Goal: Task Accomplishment & Management: Manage account settings

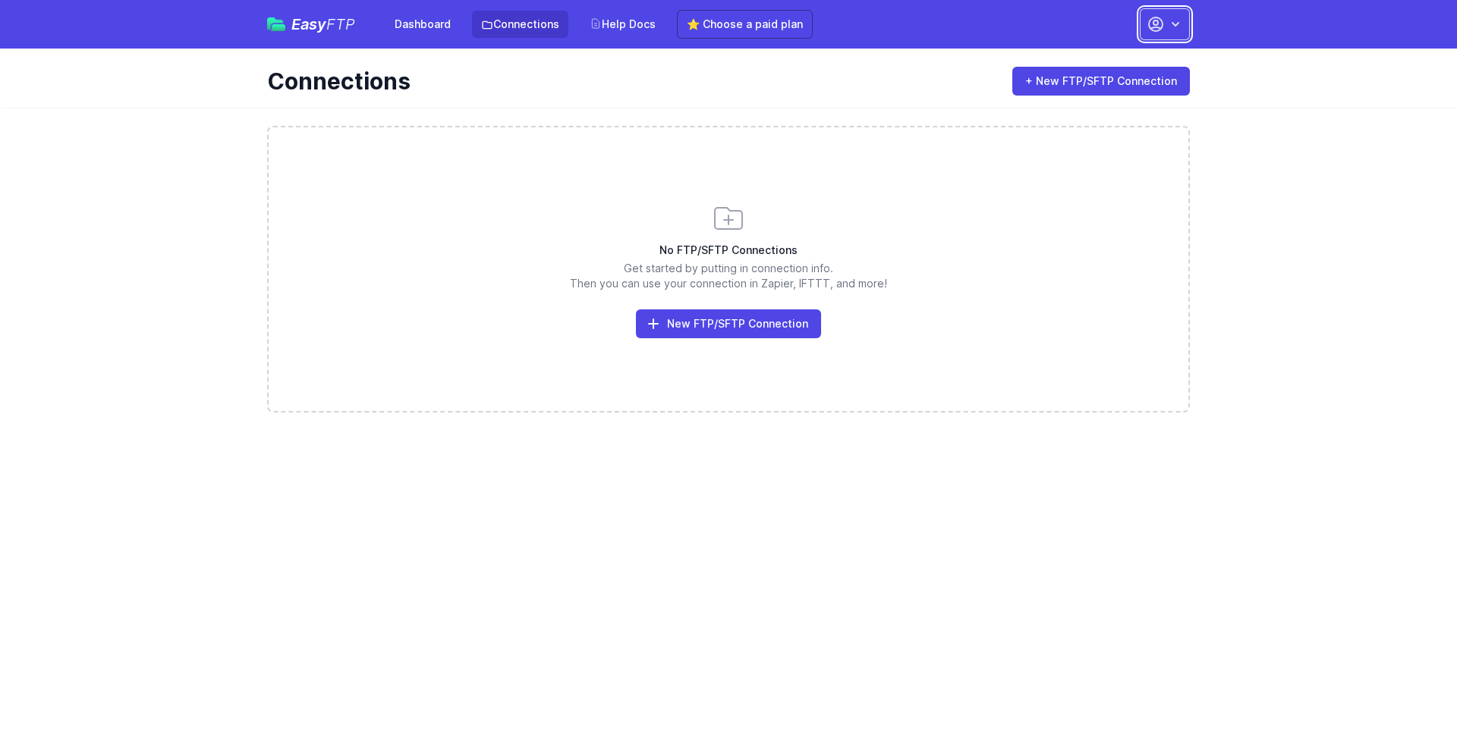
click at [1146, 33] on button "button" at bounding box center [1165, 24] width 50 height 32
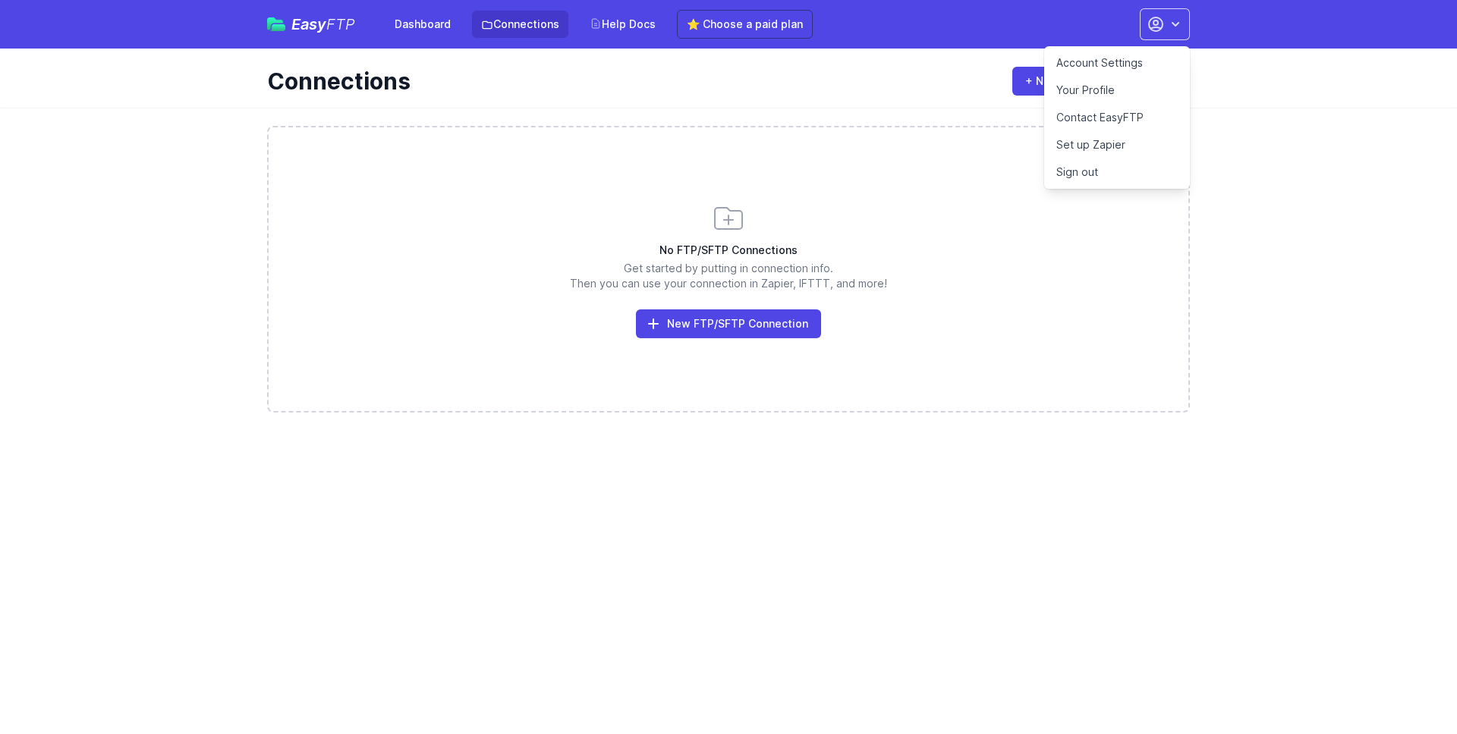
click at [1071, 165] on link "Sign out" at bounding box center [1117, 172] width 146 height 27
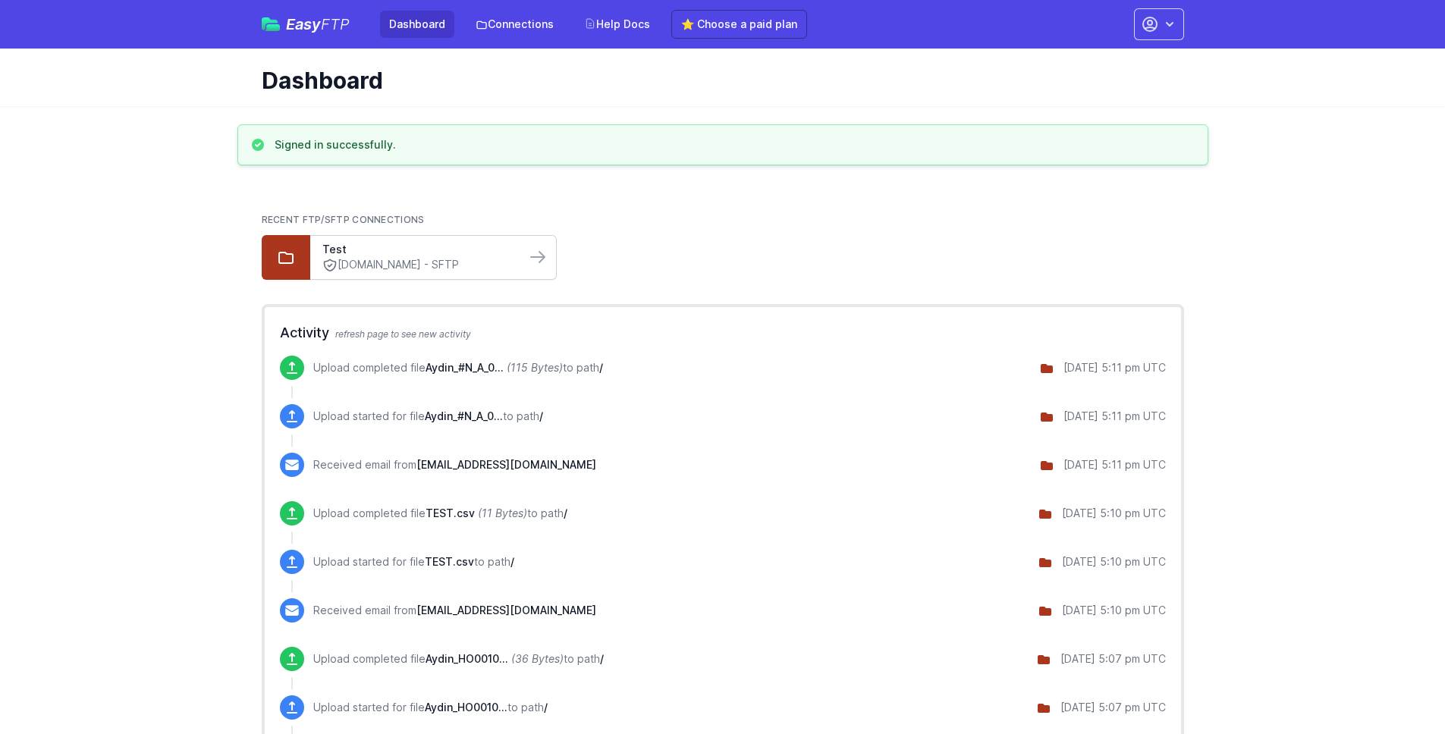
click at [437, 265] on link "ftp.drivehq.com - SFTP" at bounding box center [417, 265] width 191 height 16
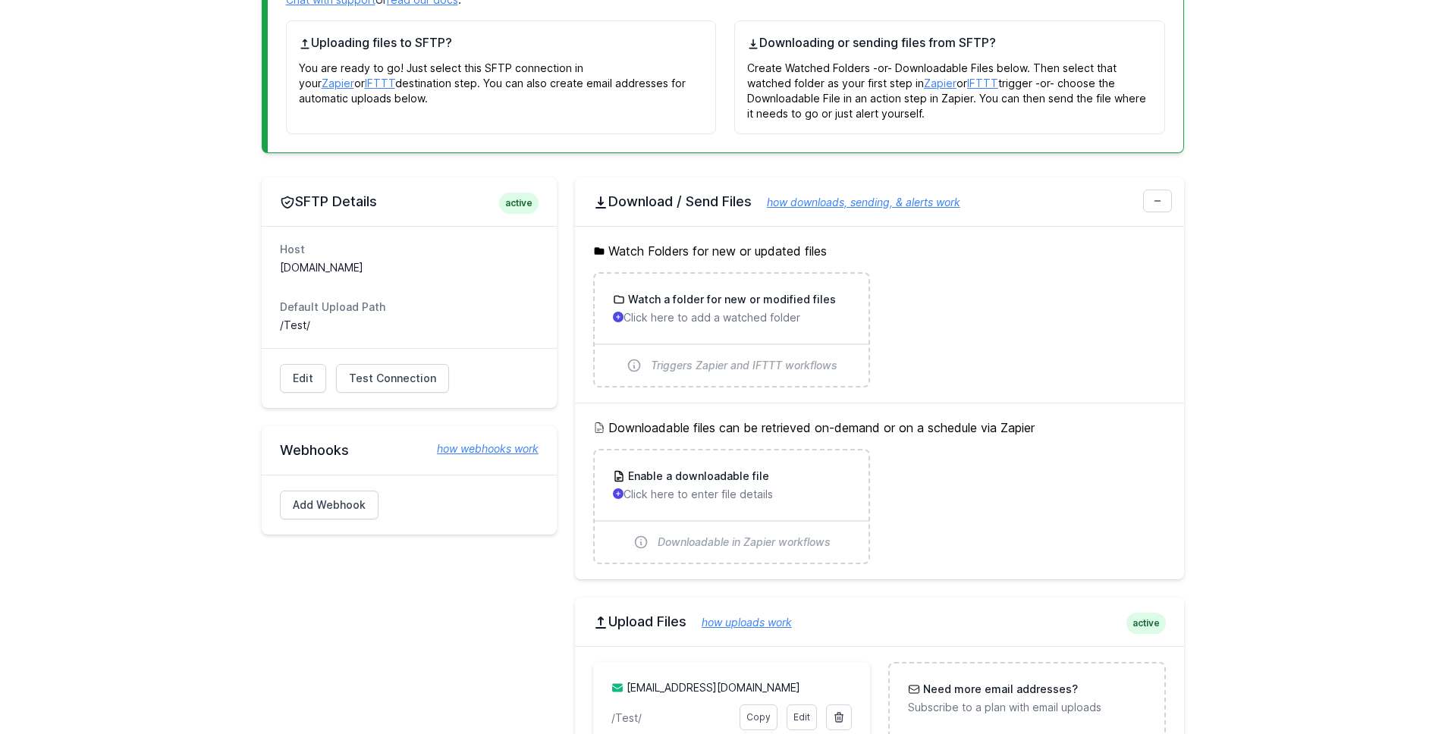
scroll to position [280, 0]
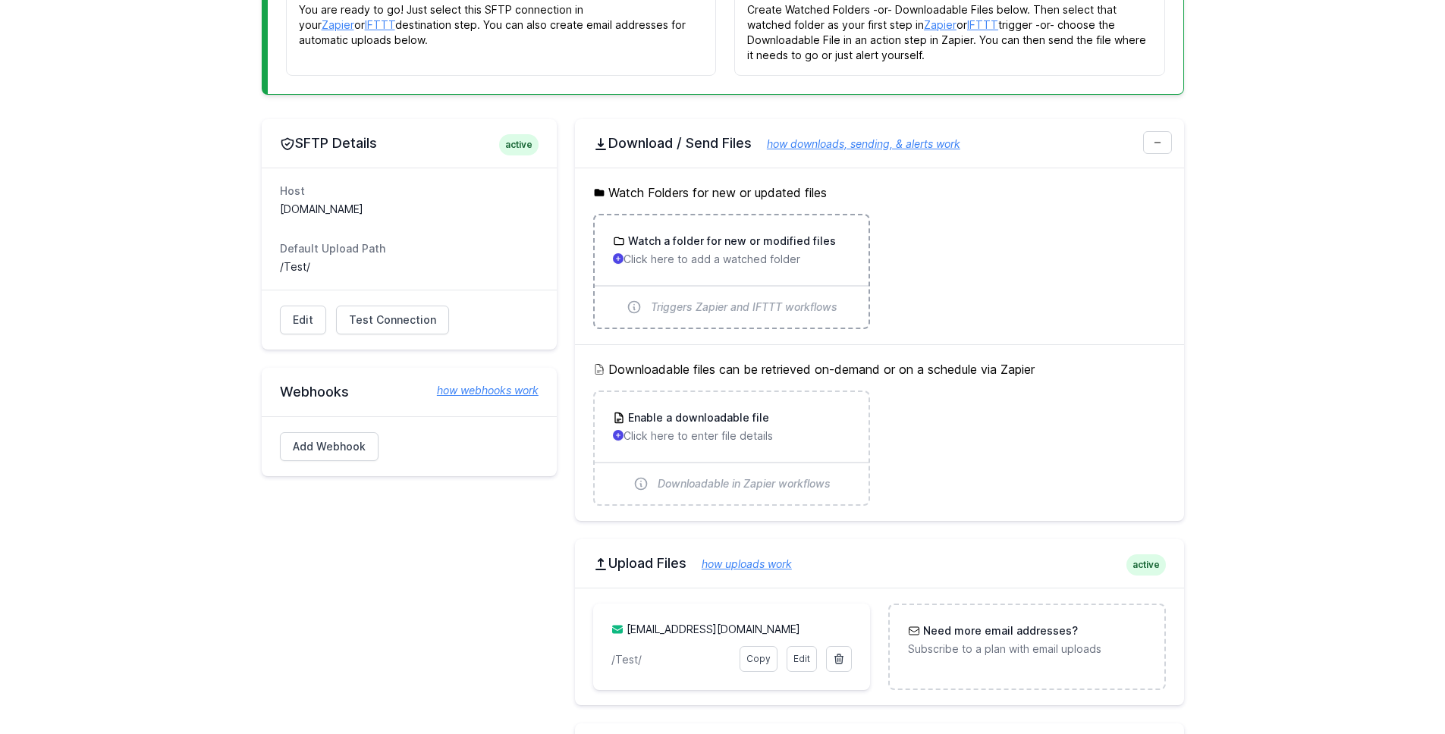
click at [817, 246] on h3 "Watch a folder for new or modified files" at bounding box center [730, 241] width 211 height 15
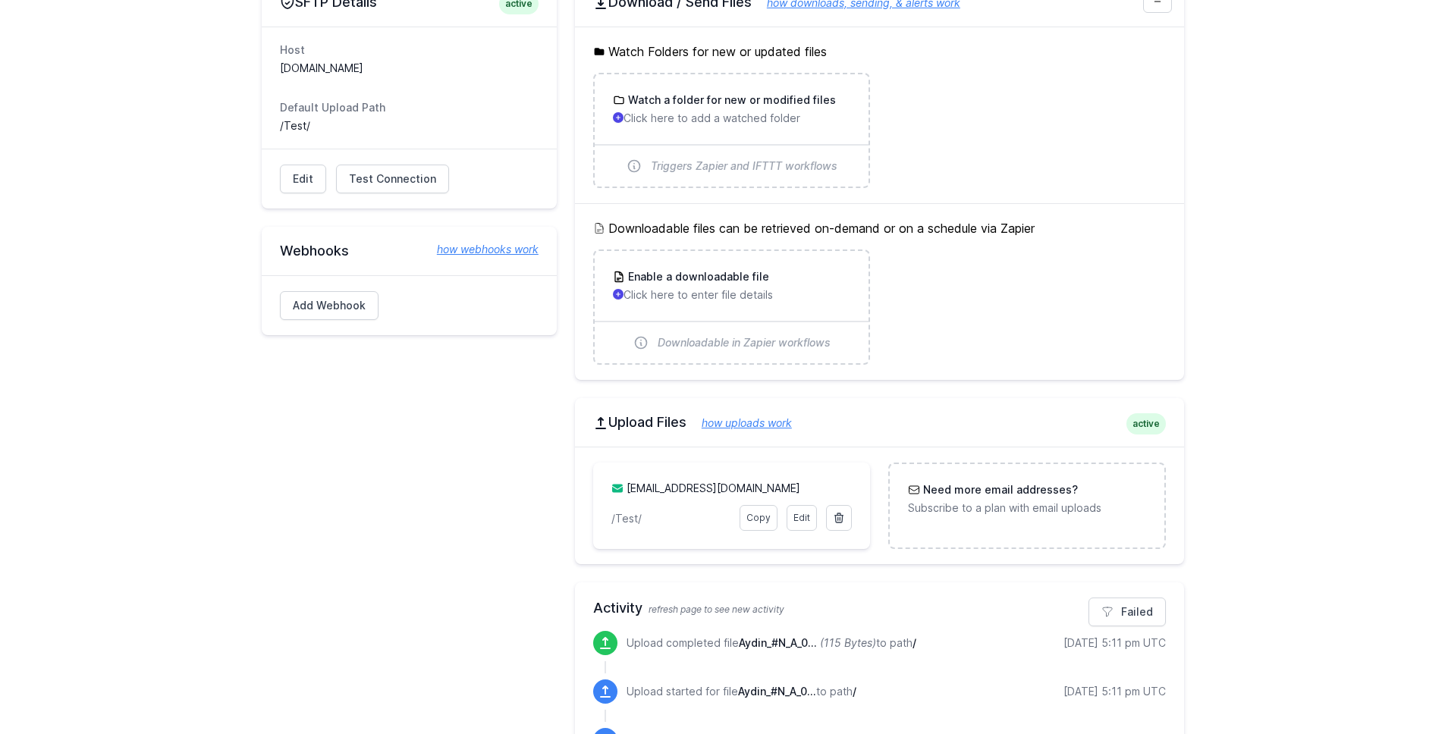
scroll to position [509, 0]
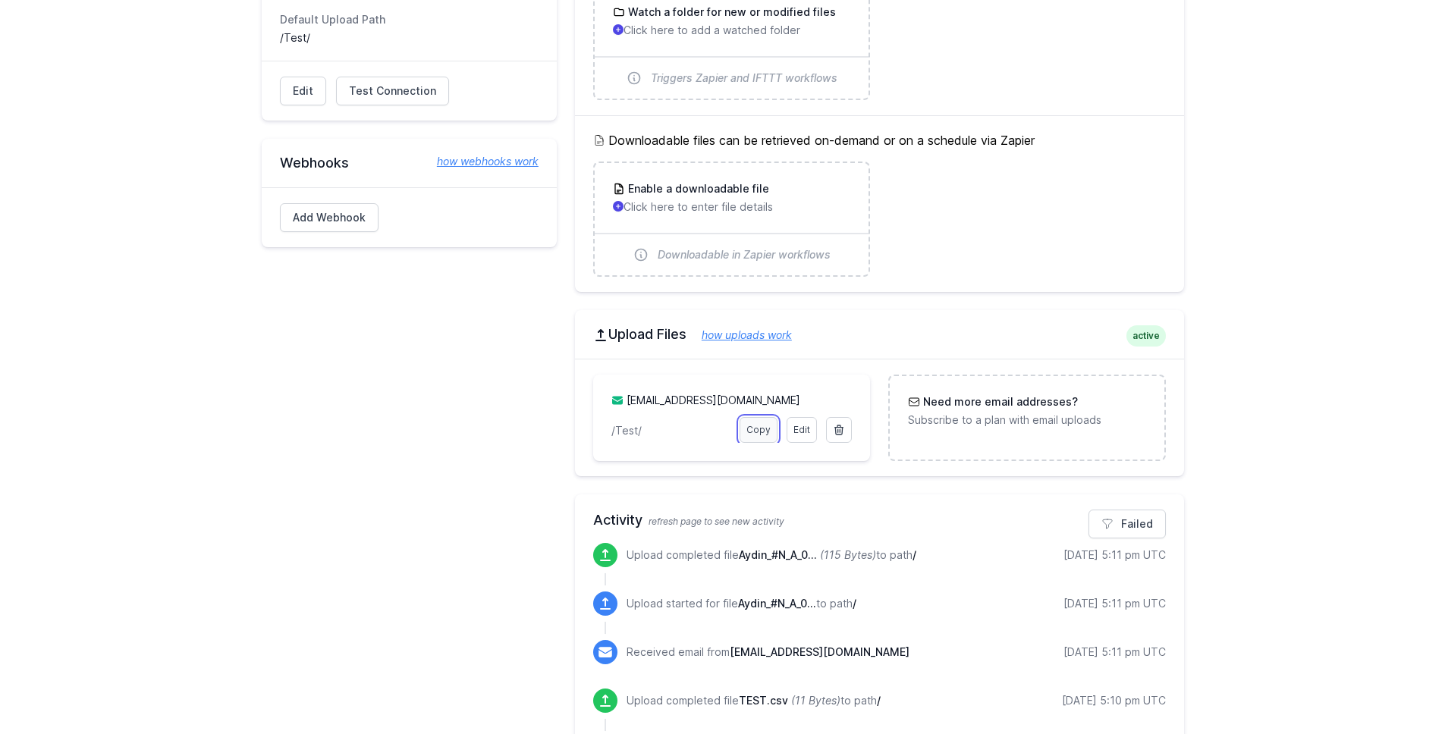
click at [759, 433] on link "Copy" at bounding box center [759, 430] width 38 height 26
click at [785, 332] on link "how uploads work" at bounding box center [739, 335] width 105 height 13
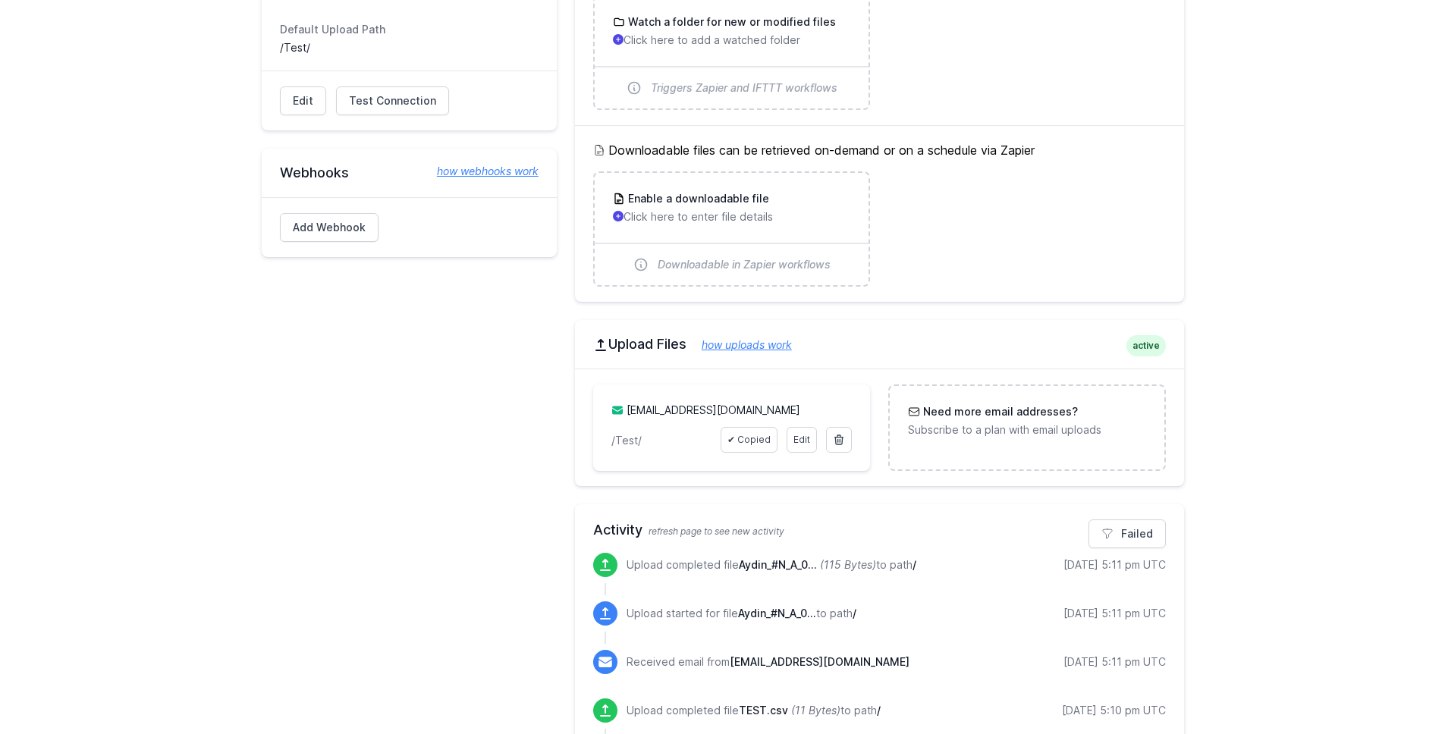
scroll to position [490, 0]
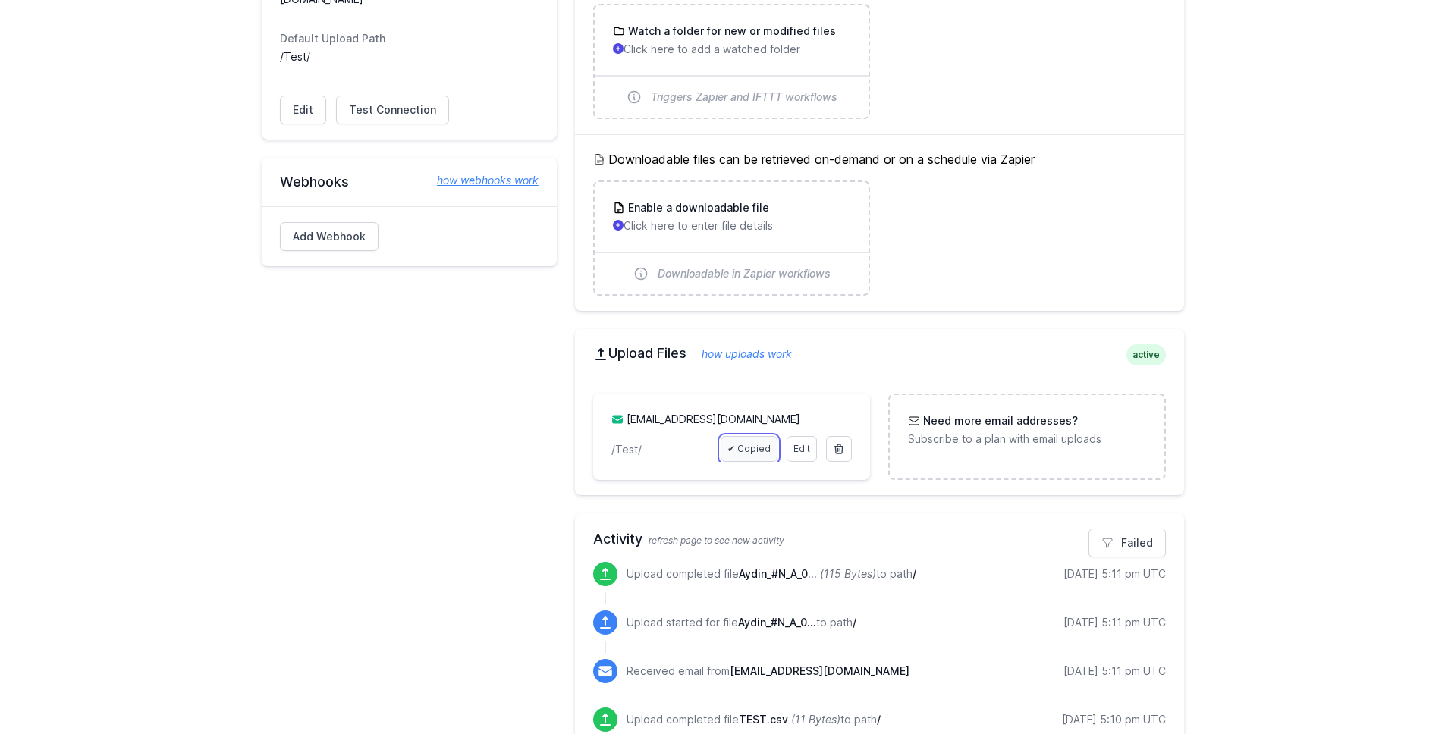
click at [753, 442] on link "✔ Copied" at bounding box center [749, 449] width 57 height 26
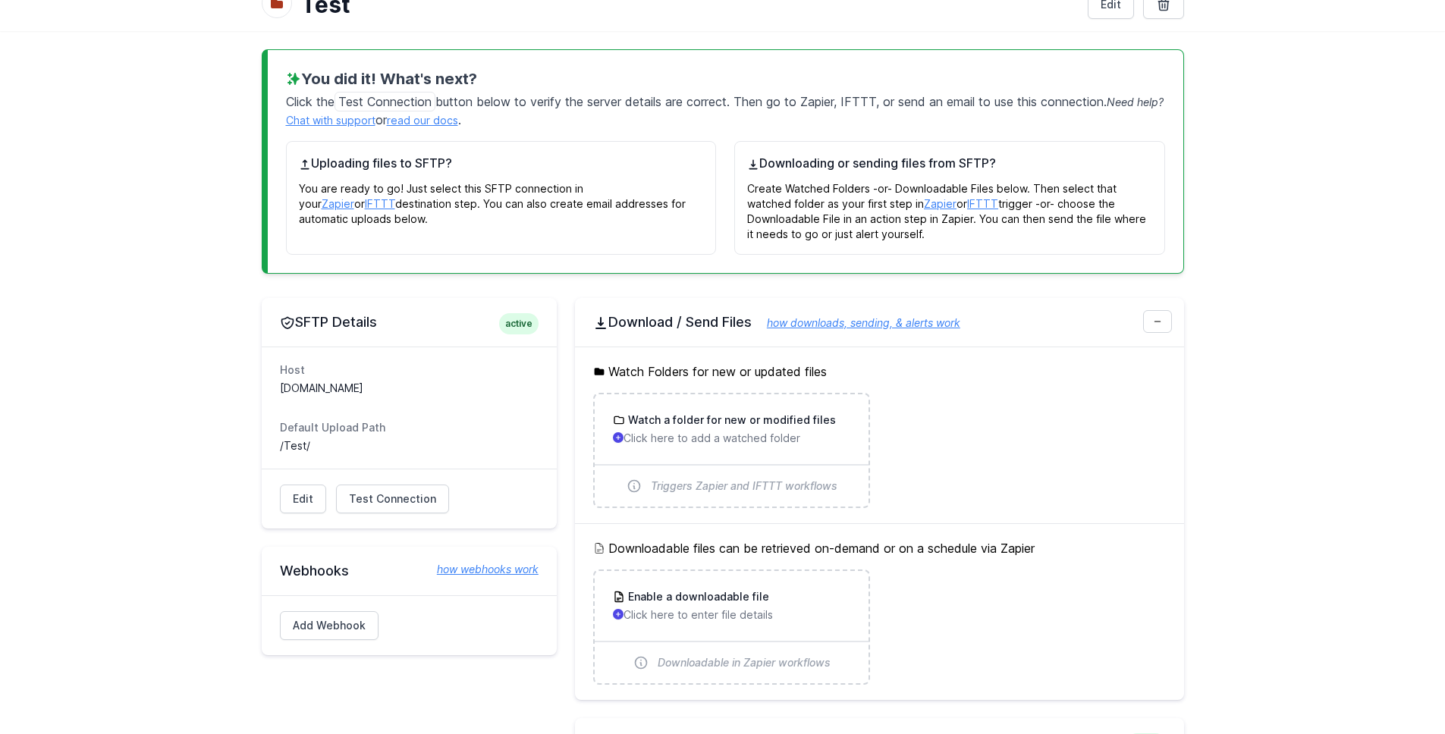
scroll to position [0, 0]
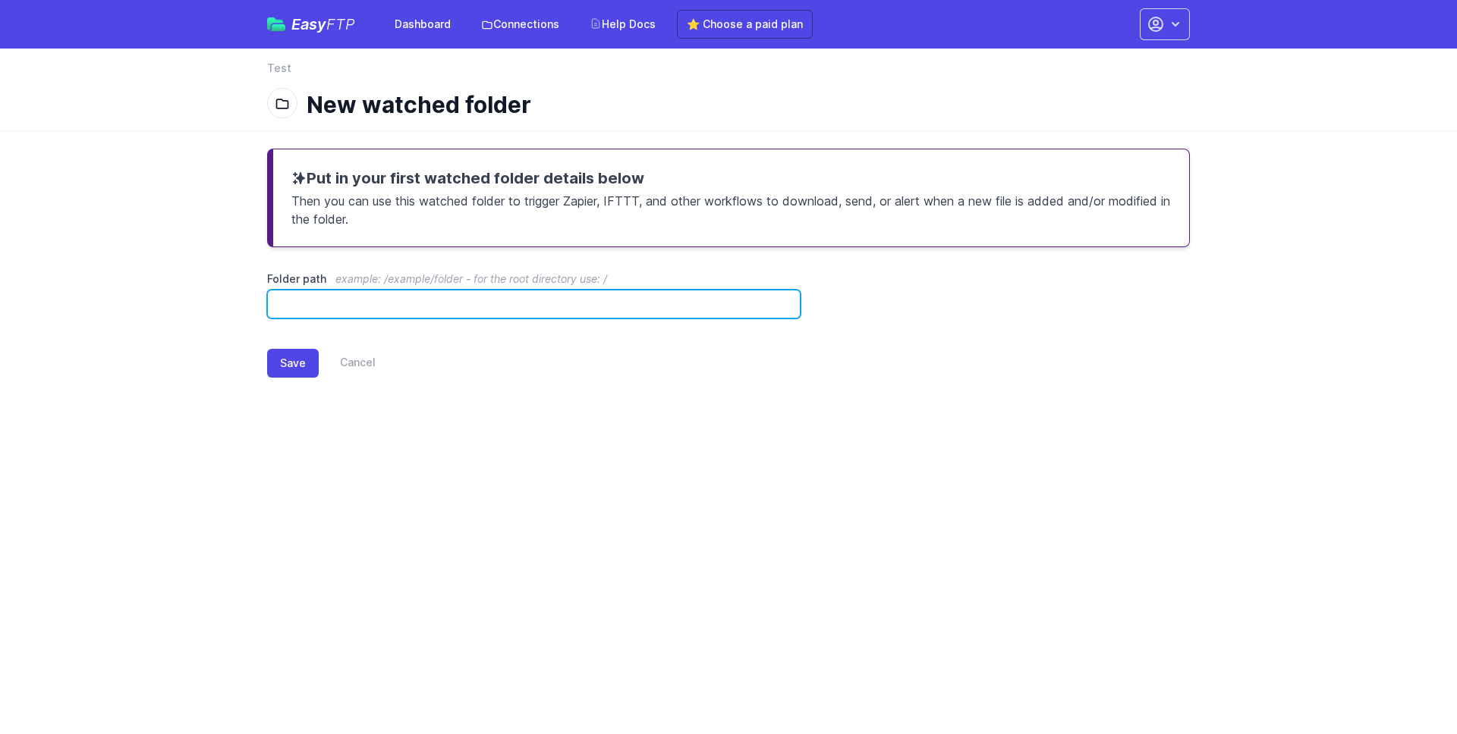
click at [628, 317] on input "Folder path example: /example/folder - for the root directory use: /" at bounding box center [533, 304] width 533 height 29
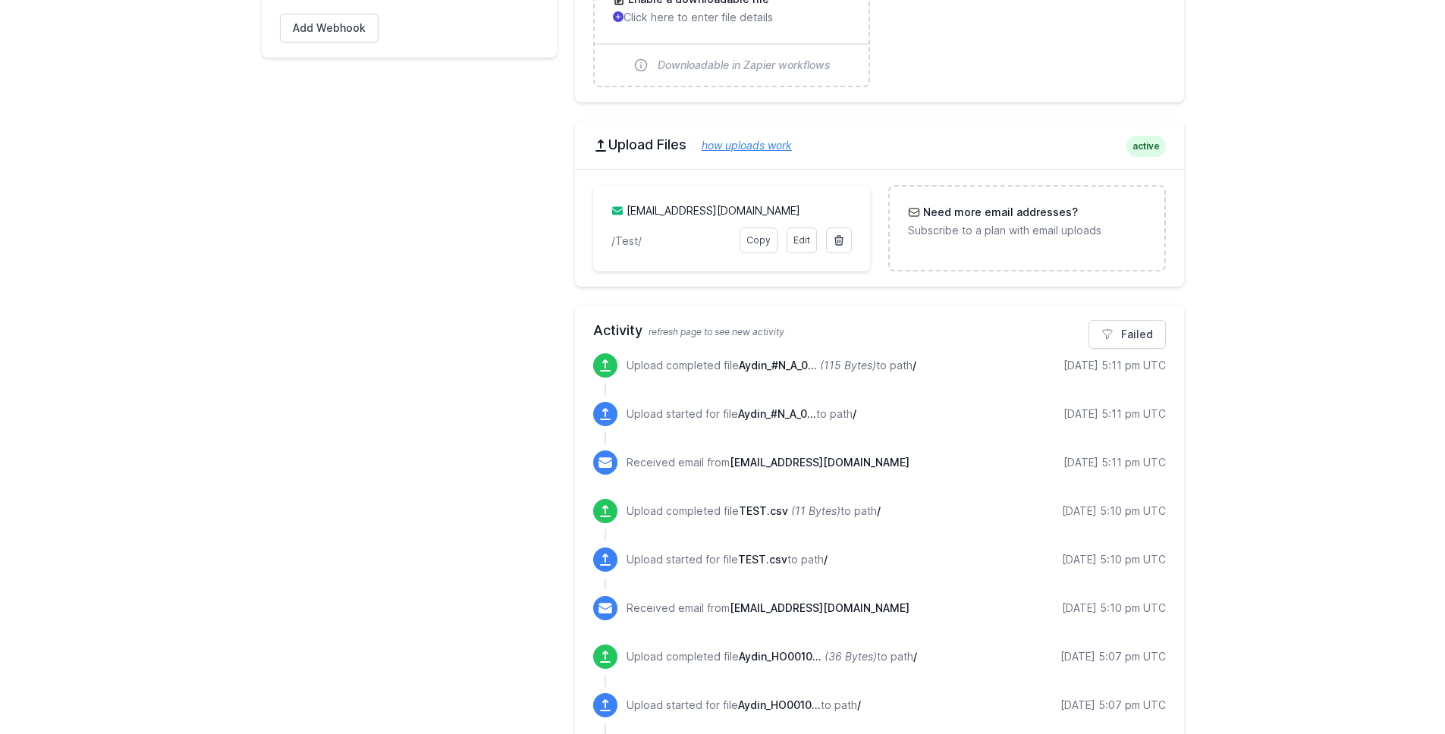
scroll to position [700, 0]
drag, startPoint x: 1173, startPoint y: 366, endPoint x: 1006, endPoint y: 367, distance: 166.9
click at [1006, 367] on div "Failed Activity refresh page to see new activity Upload completed file Aydin_#N…" at bounding box center [879, 688] width 609 height 768
click at [1193, 359] on div "You did it! What's next? Click the Test Connection button below to verify the s…" at bounding box center [722, 261] width 971 height 1658
click at [766, 326] on span "refresh page to see new activity" at bounding box center [717, 331] width 136 height 11
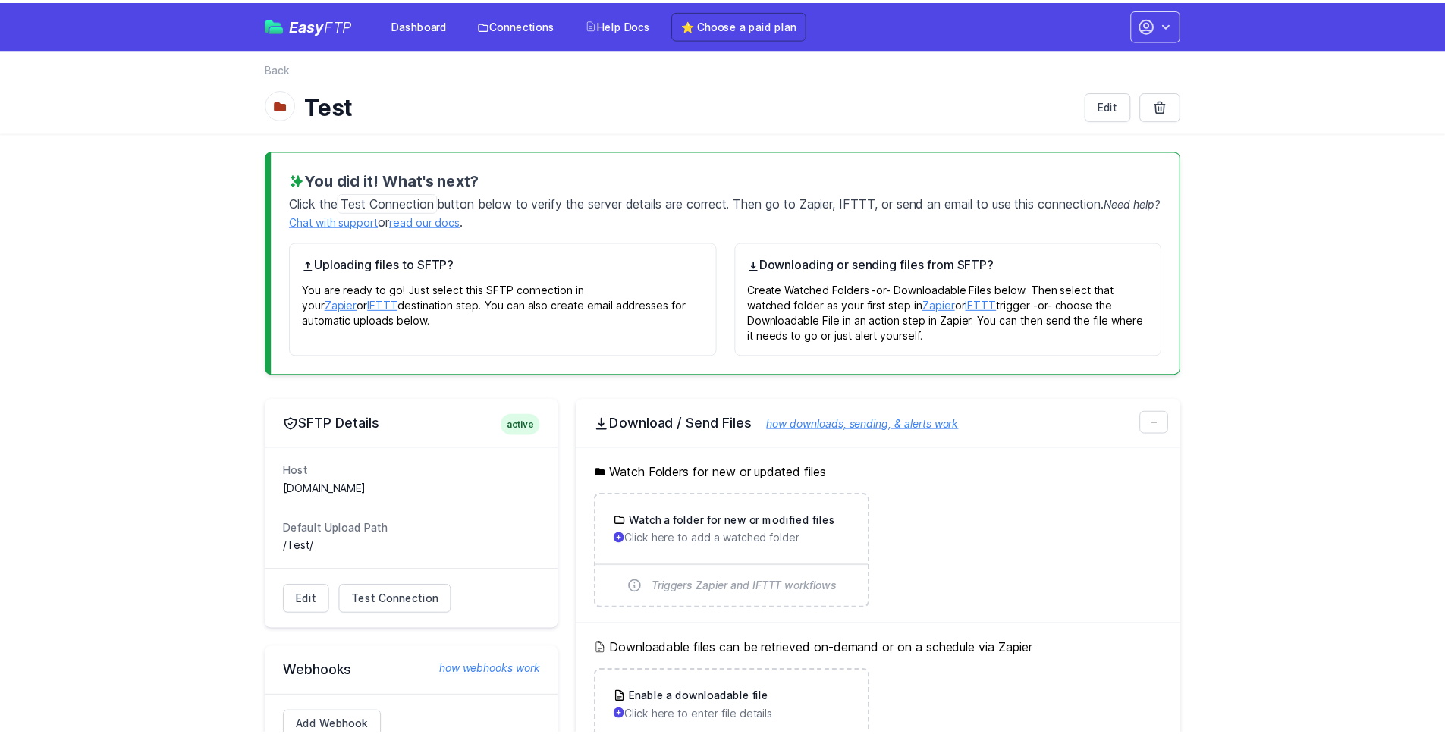
scroll to position [700, 0]
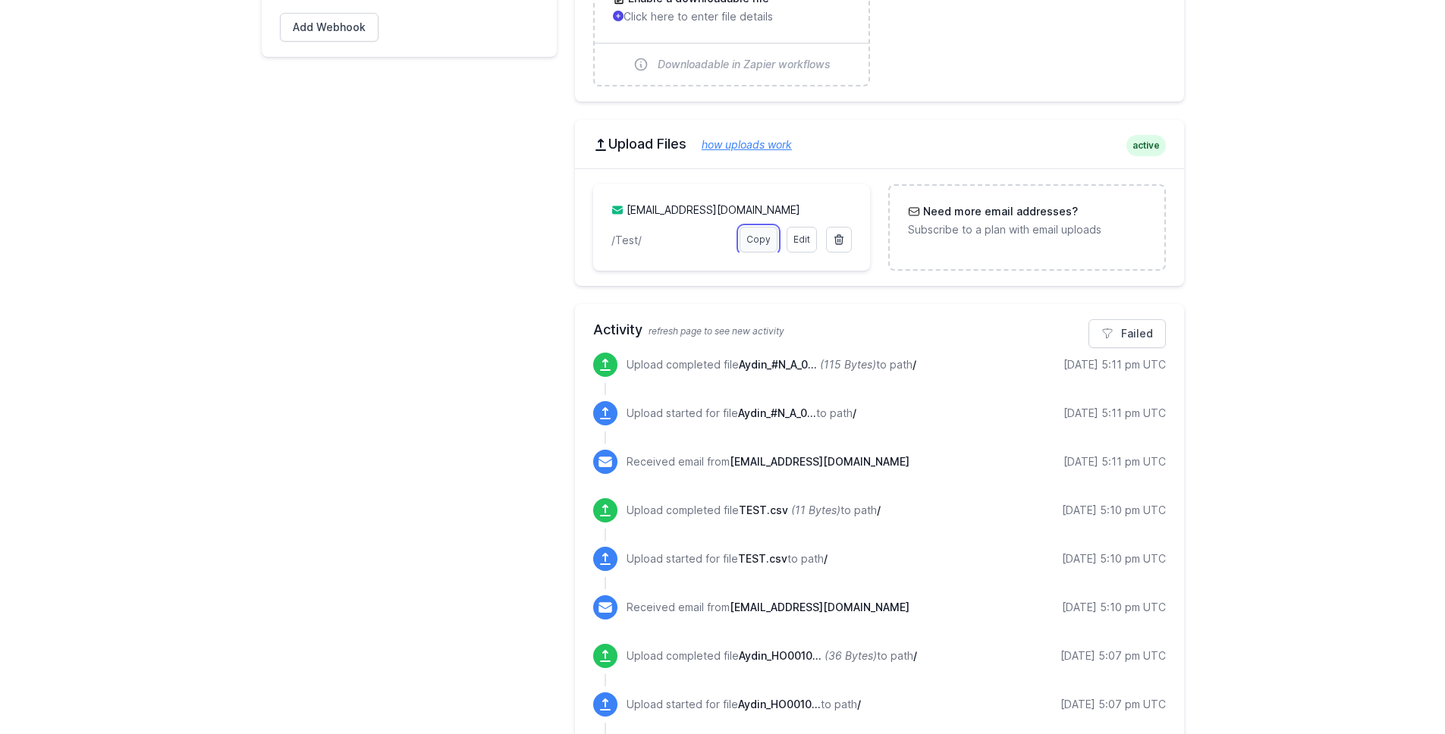
click at [755, 232] on link "Copy" at bounding box center [759, 240] width 38 height 26
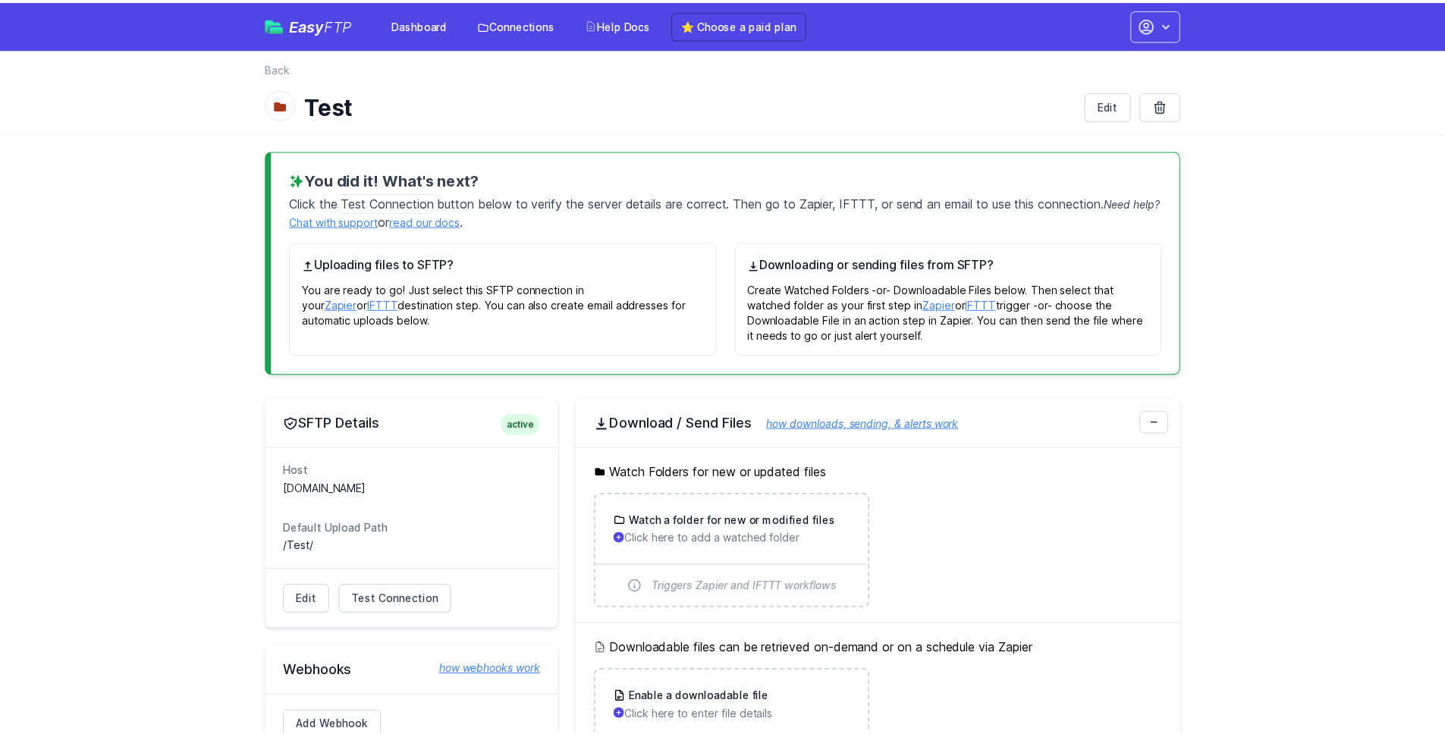
scroll to position [700, 0]
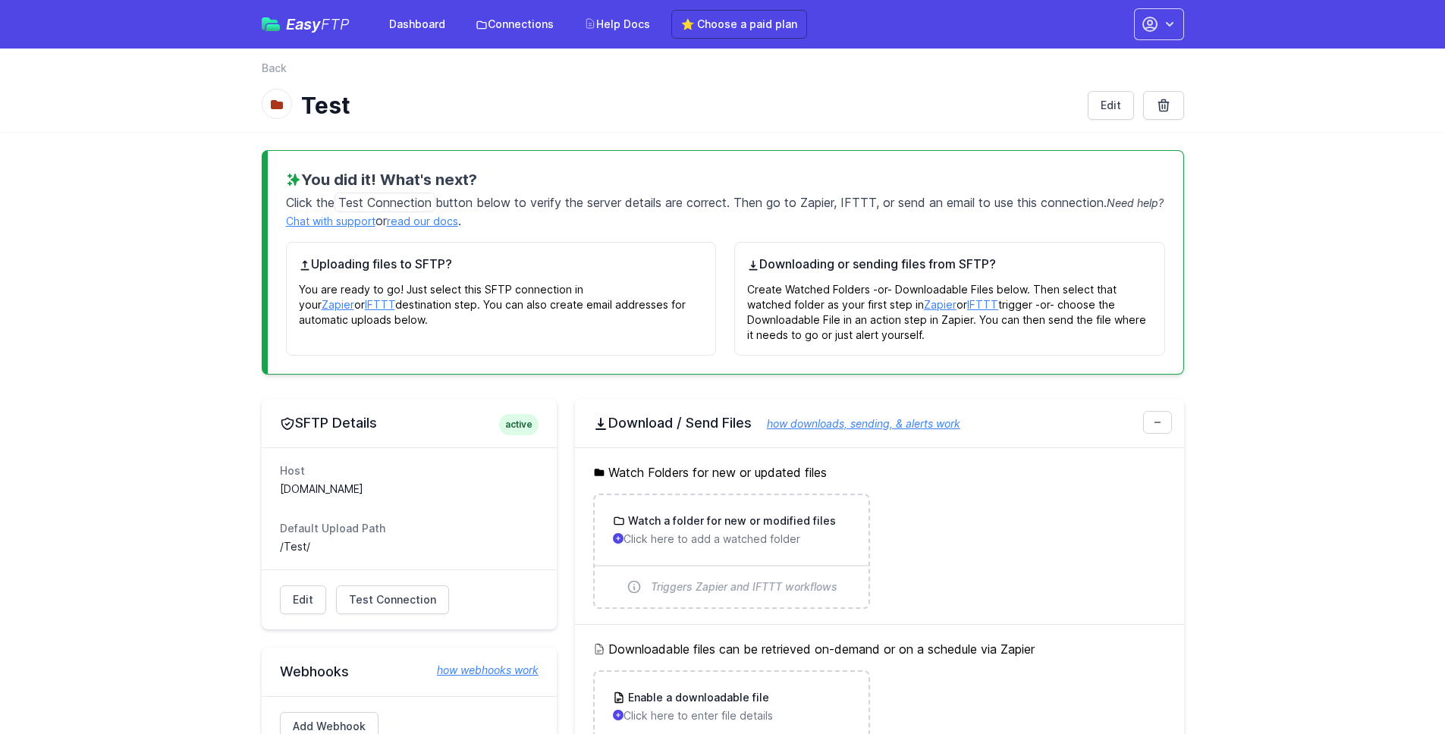
scroll to position [700, 0]
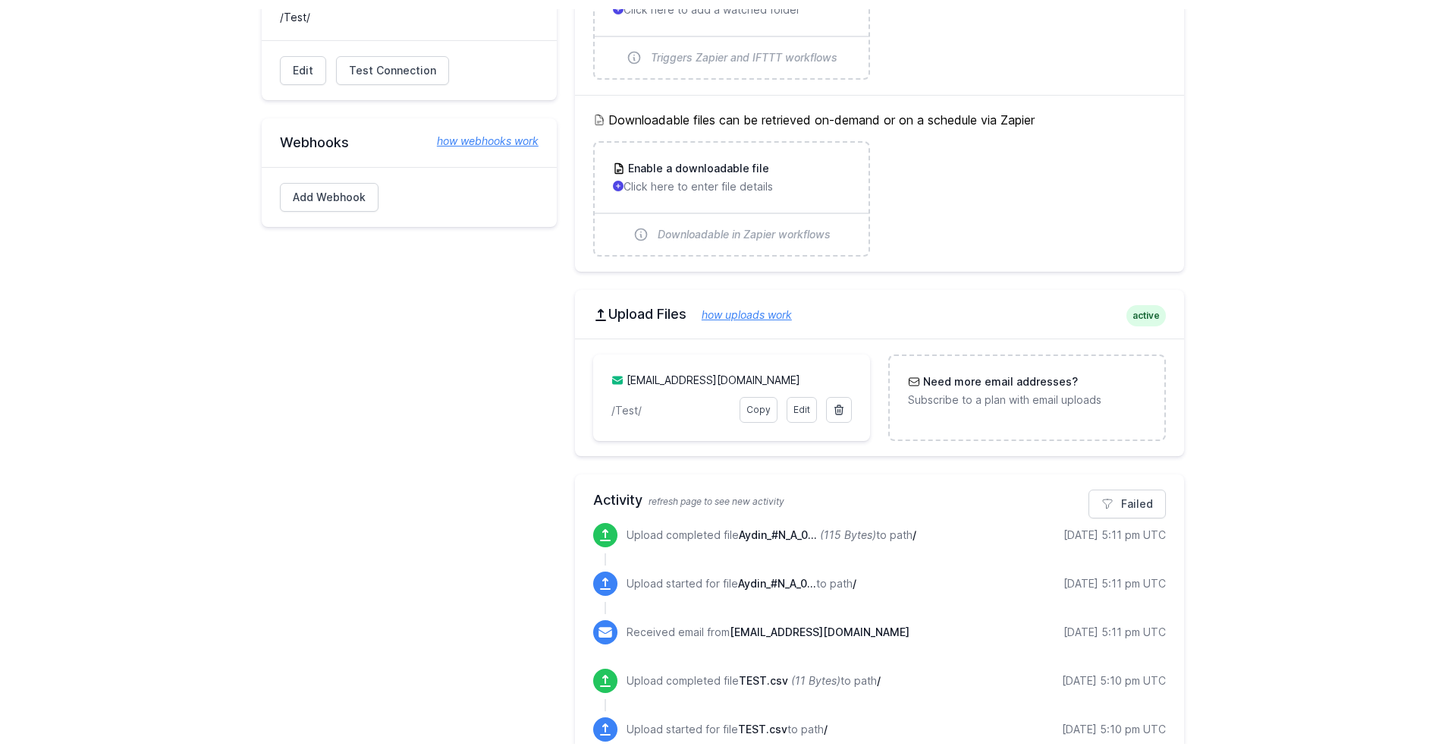
scroll to position [520, 0]
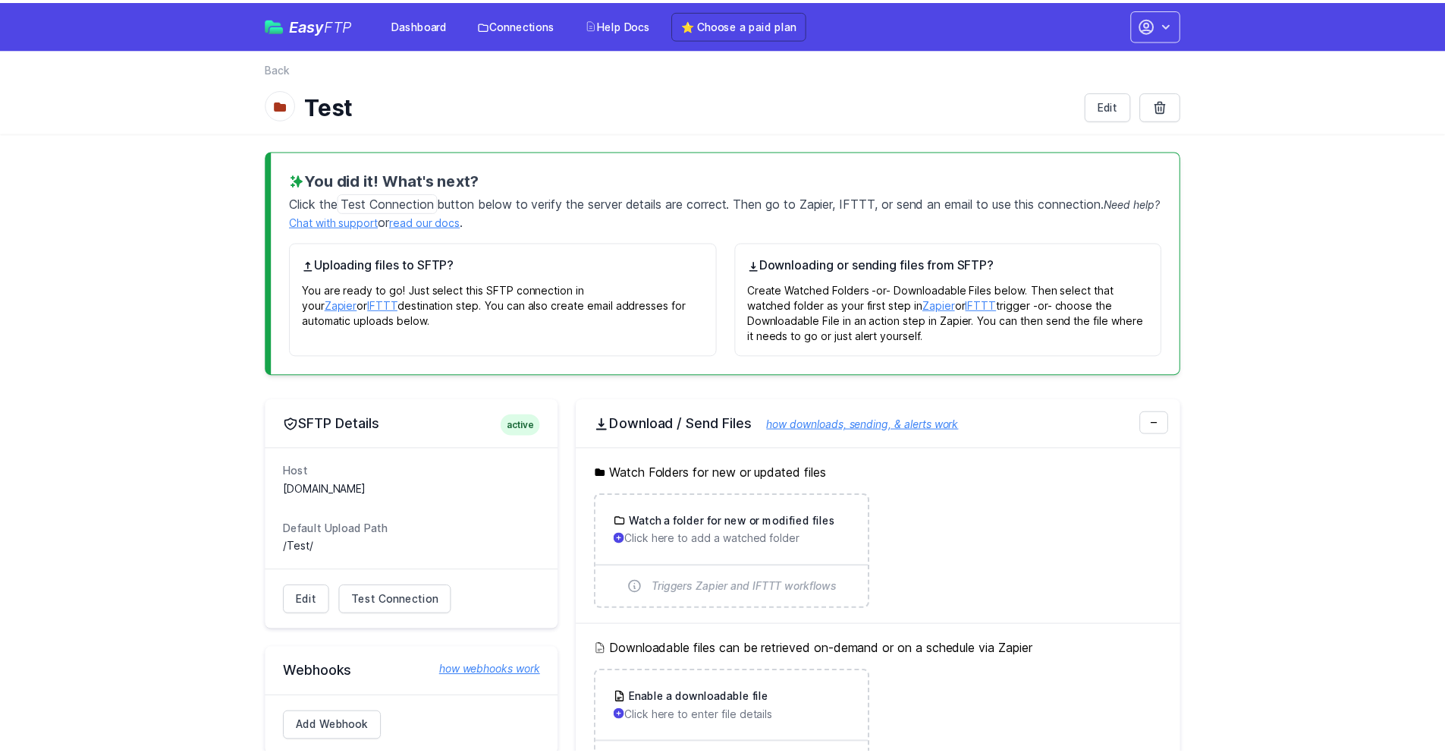
scroll to position [520, 0]
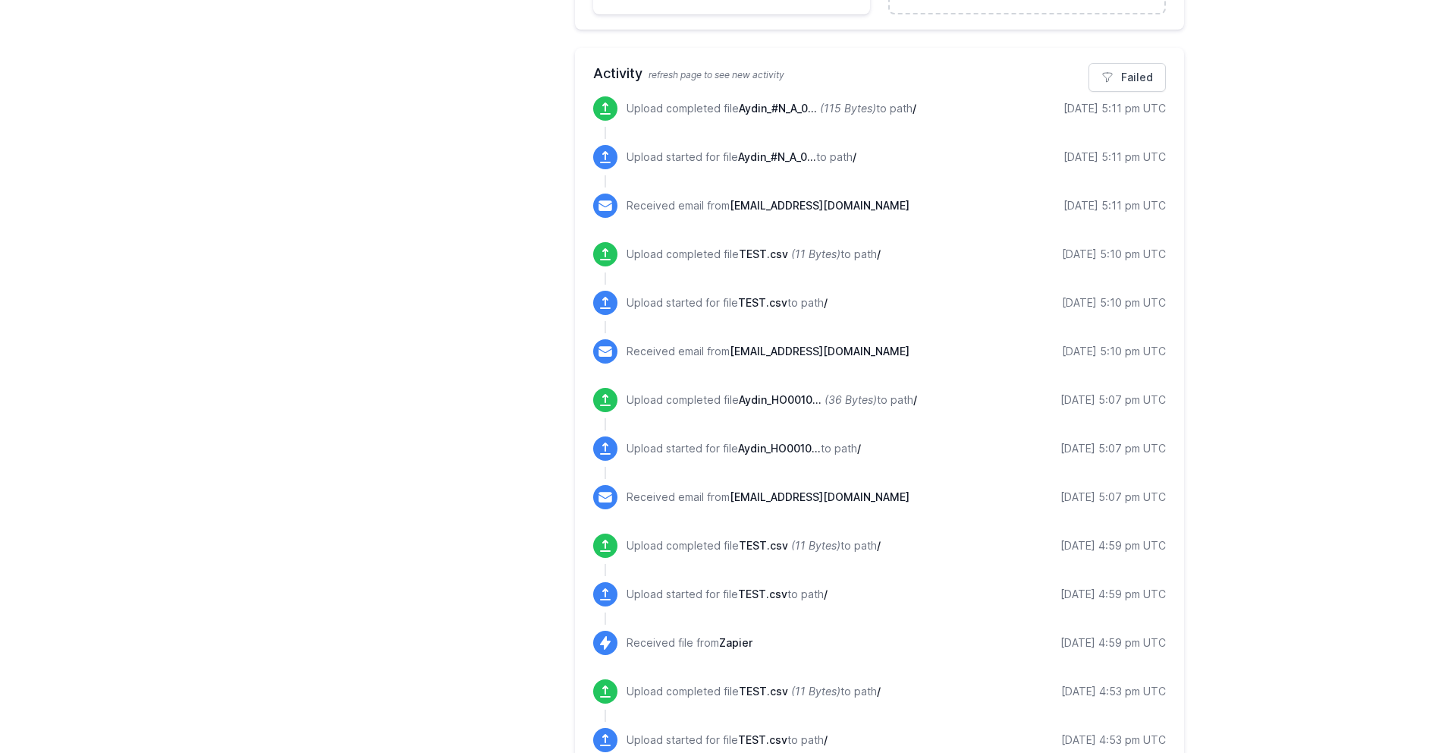
scroll to position [955, 0]
click at [1150, 114] on div "[DATE] 5:11 pm UTC" at bounding box center [1115, 109] width 102 height 15
click at [1150, 114] on div "10/01/2025 5:11 pm UTC" at bounding box center [1115, 109] width 102 height 15
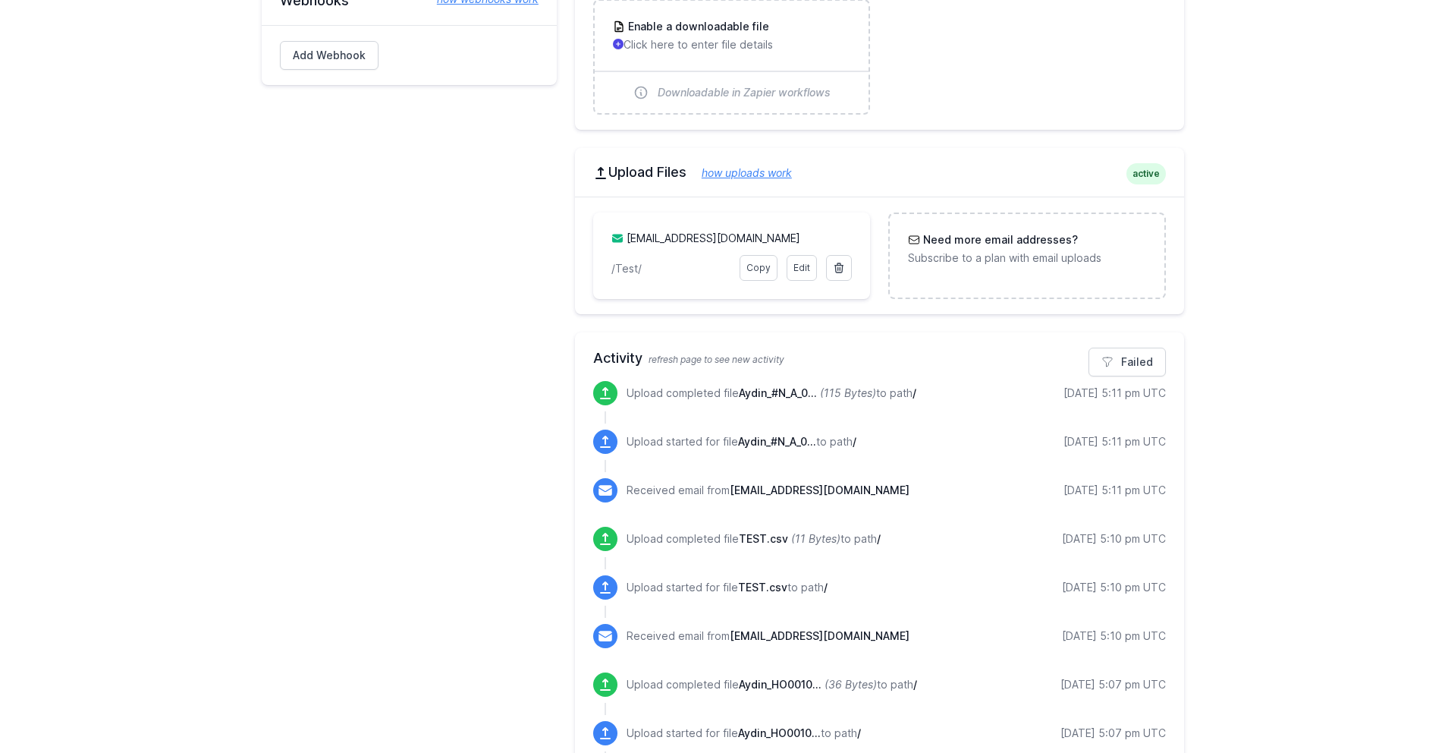
scroll to position [594, 0]
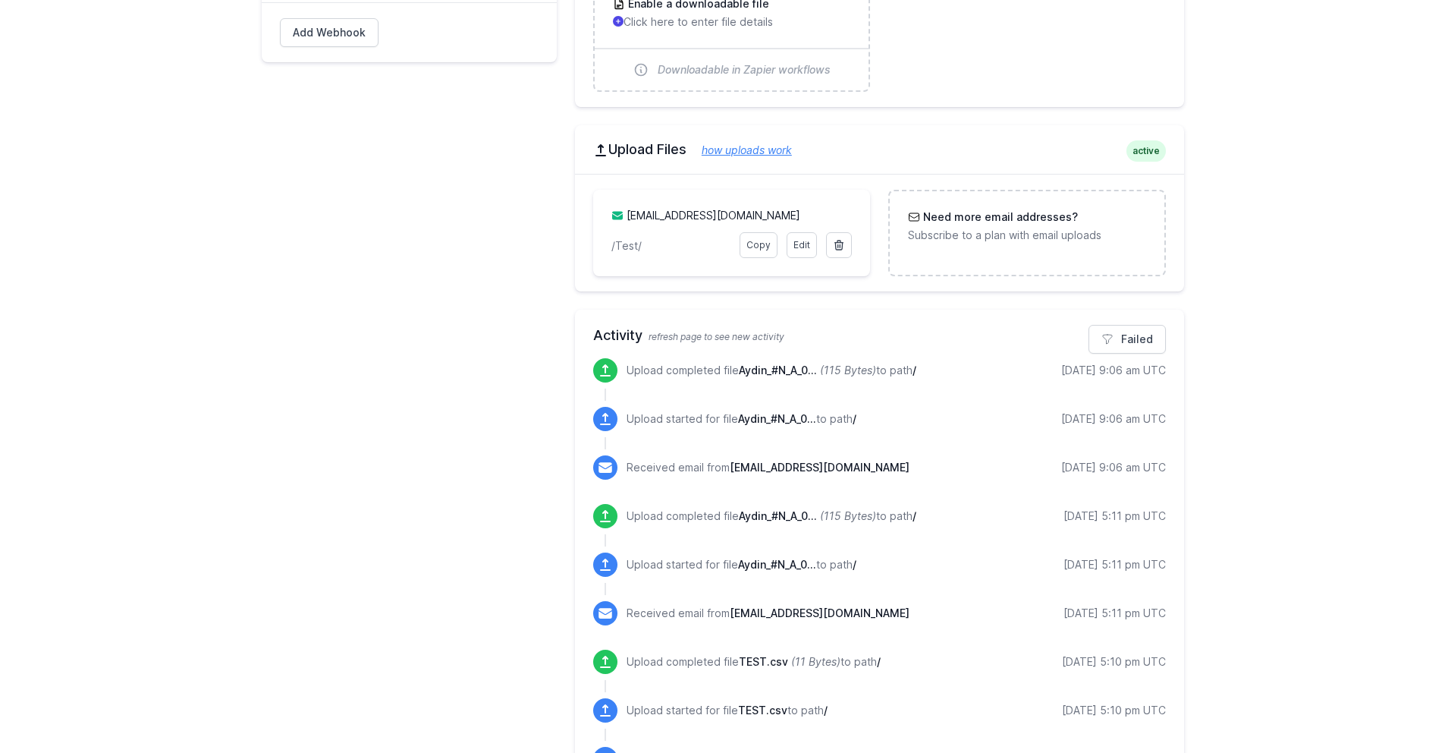
scroll to position [696, 0]
drag, startPoint x: 640, startPoint y: 461, endPoint x: 1094, endPoint y: 477, distance: 454.8
click at [1094, 477] on div "Received email from accounts@ayurveda-wellness.co.uk 10/02/2025 9:06 am UTC" at bounding box center [896, 466] width 539 height 24
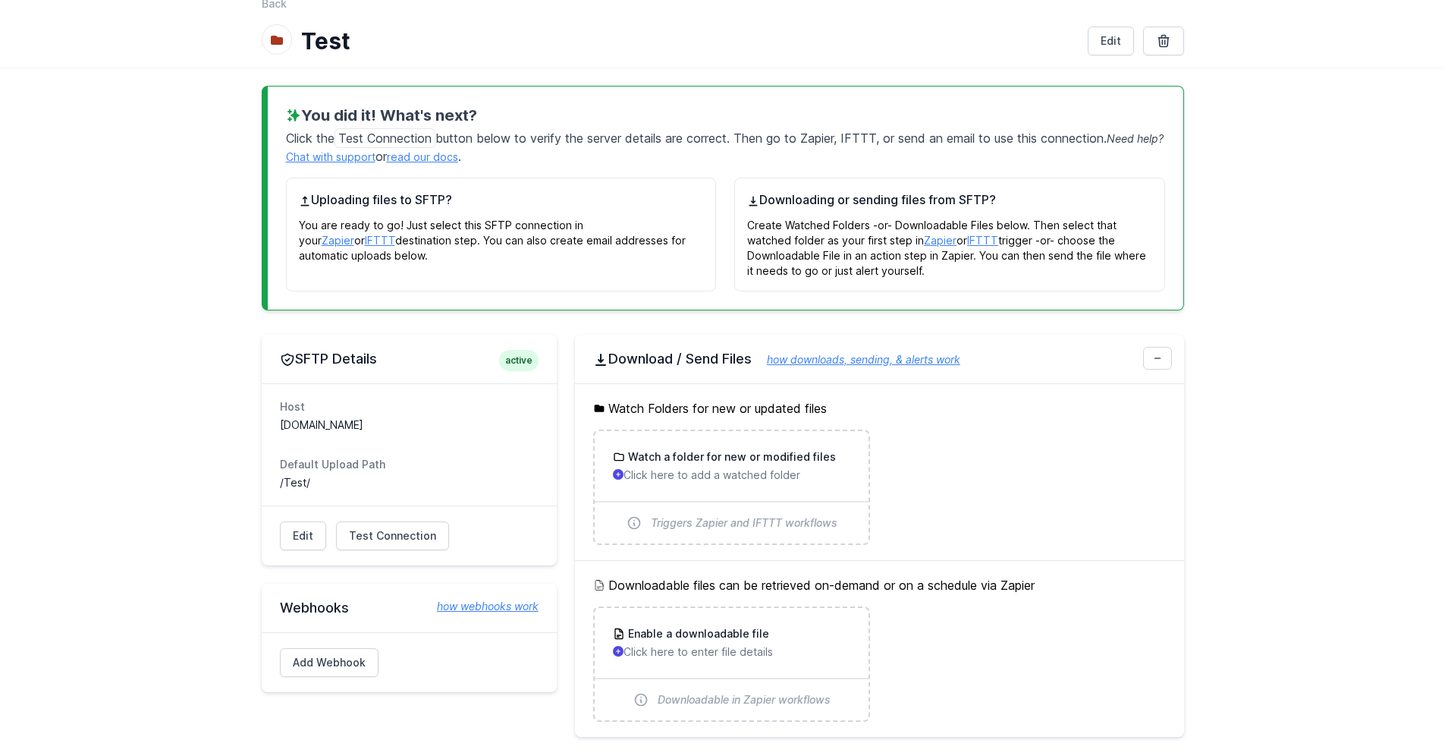
scroll to position [0, 0]
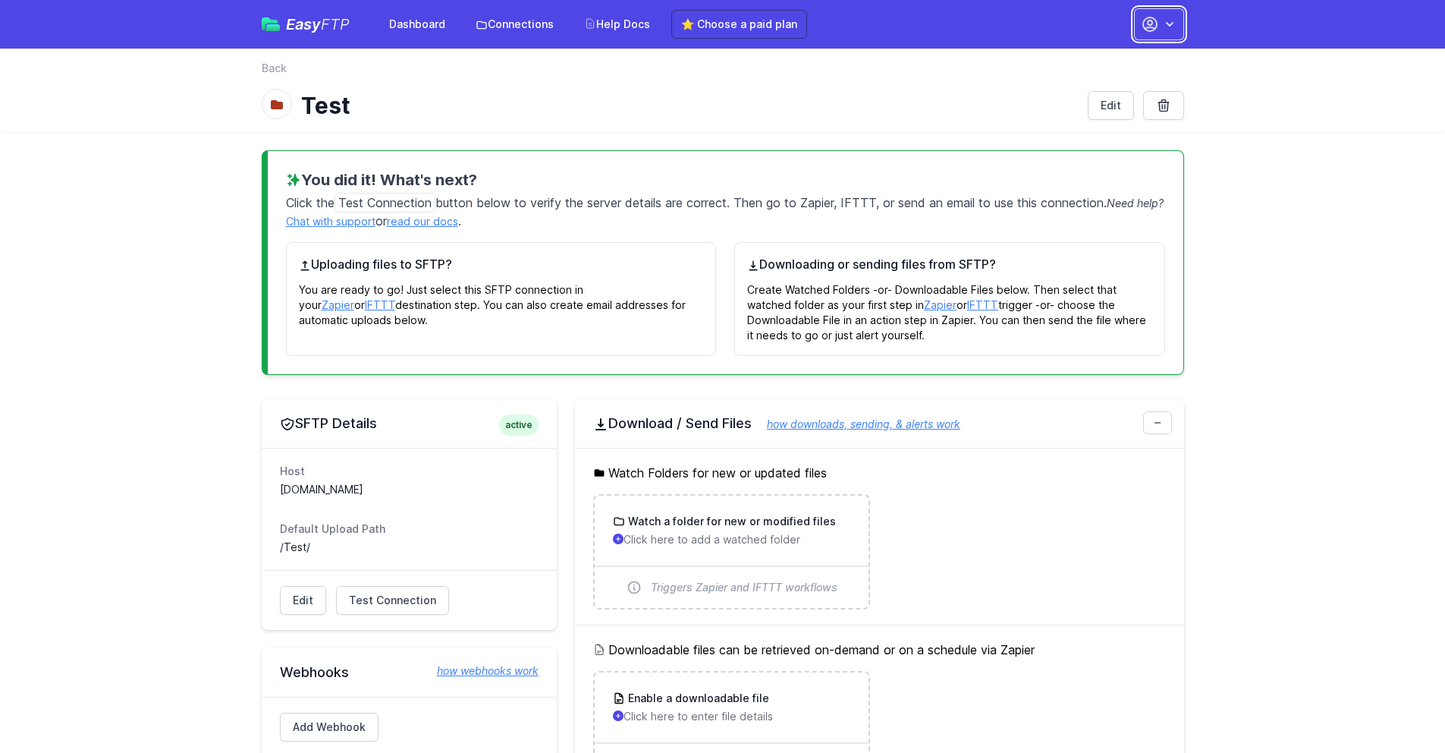
click at [1179, 21] on button "button" at bounding box center [1159, 24] width 50 height 32
click at [1082, 58] on link "Account Settings" at bounding box center [1112, 62] width 146 height 27
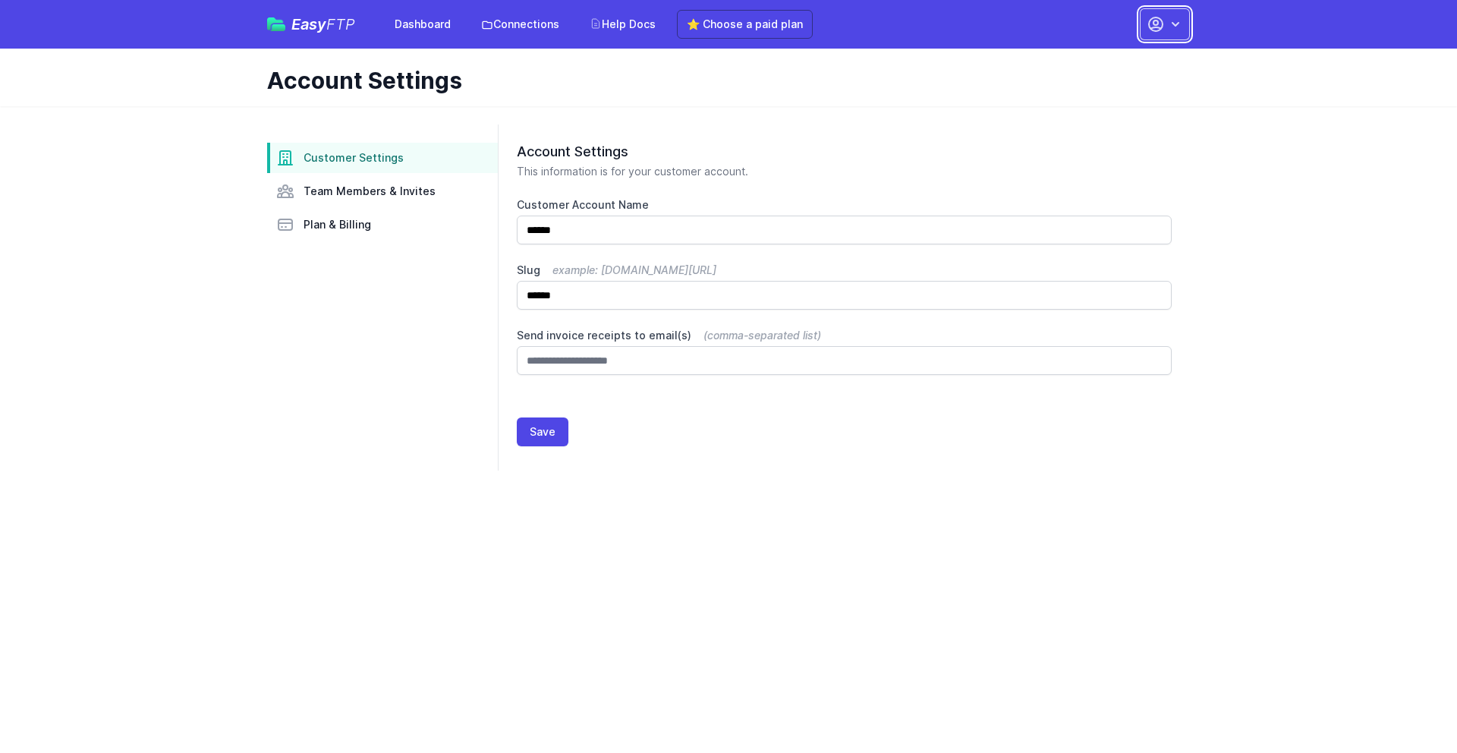
click at [1148, 33] on button "button" at bounding box center [1165, 24] width 50 height 32
click at [1133, 92] on link "Your Profile" at bounding box center [1117, 90] width 146 height 27
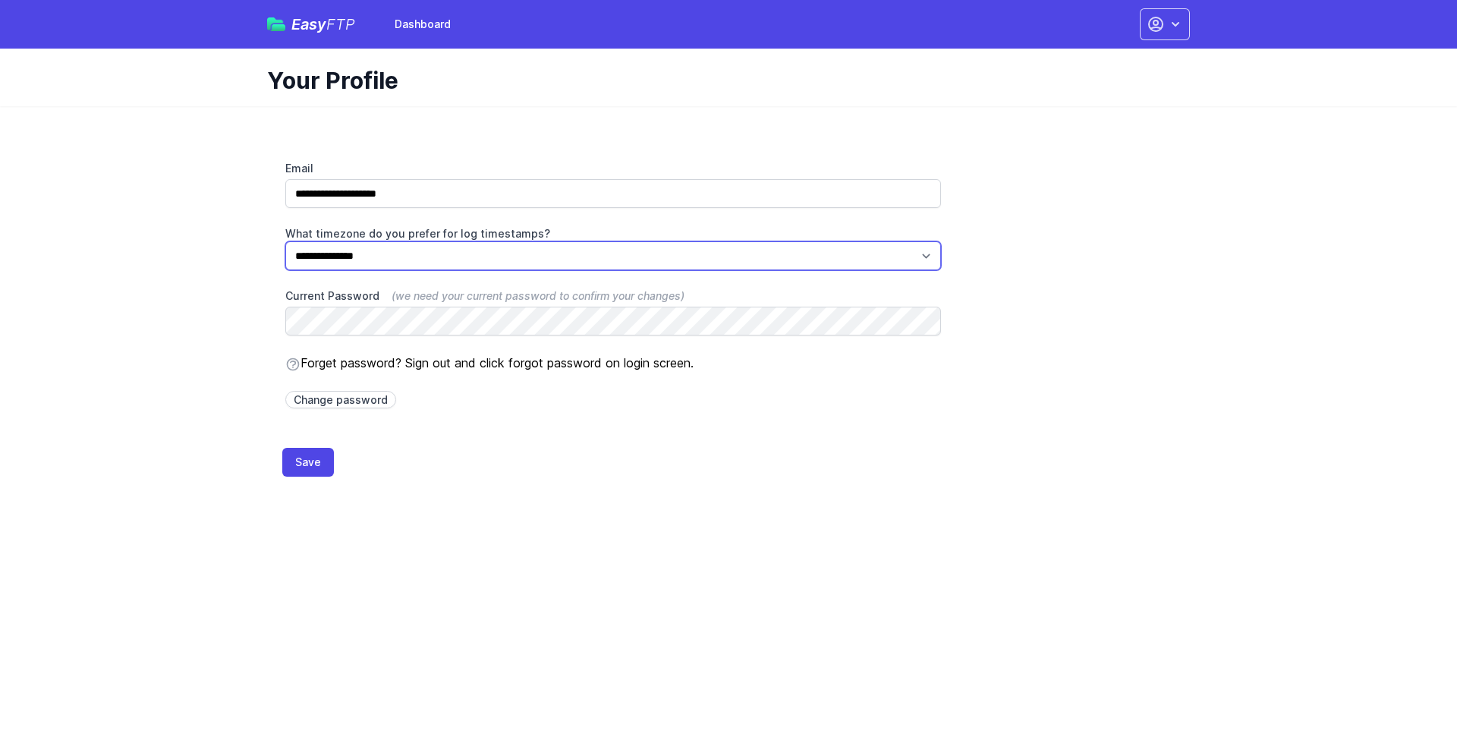
click at [495, 263] on select "**********" at bounding box center [613, 255] width 656 height 29
select select "******"
click at [285, 241] on select "**********" at bounding box center [613, 255] width 656 height 29
click at [290, 460] on button "Save" at bounding box center [308, 462] width 52 height 29
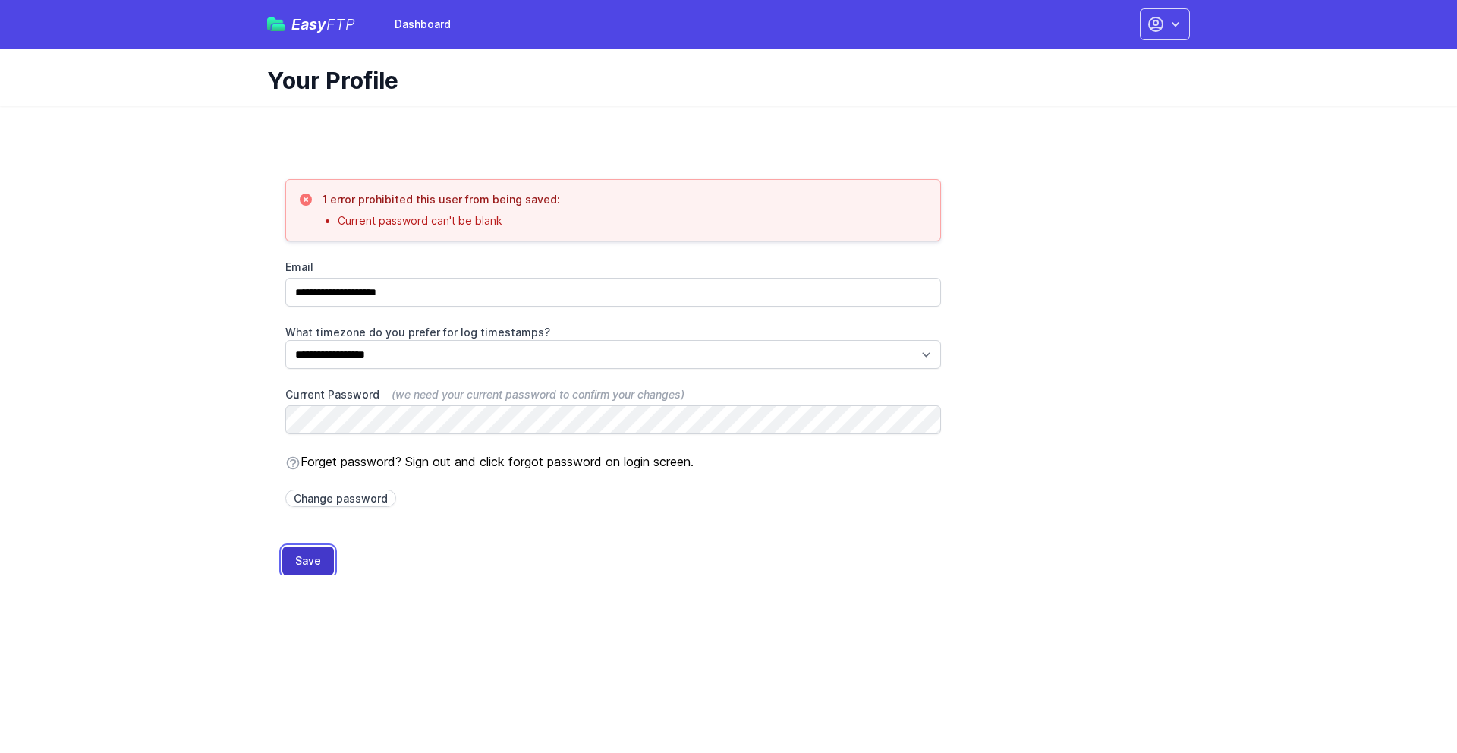
click at [319, 560] on button "Save" at bounding box center [308, 560] width 52 height 29
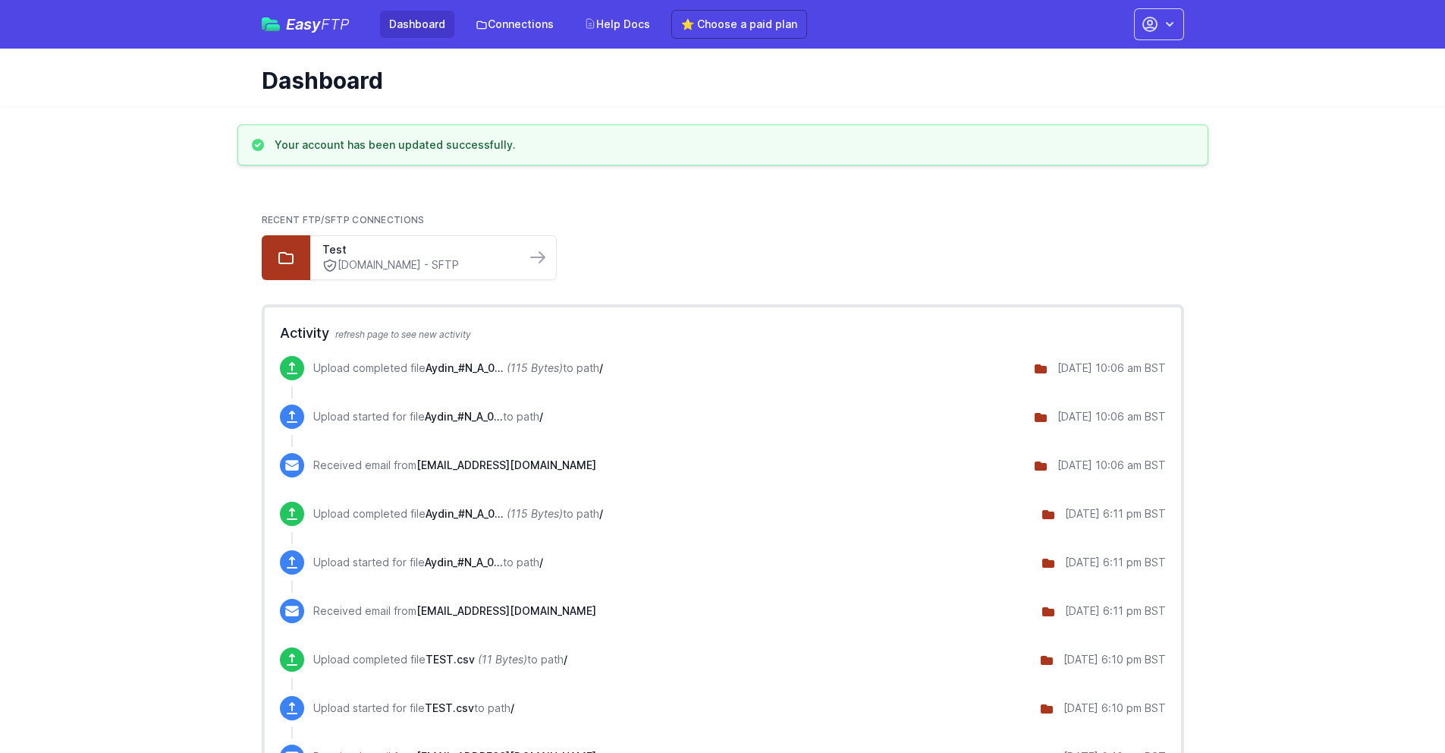
drag, startPoint x: 634, startPoint y: 483, endPoint x: 319, endPoint y: 368, distance: 335.1
click at [786, 288] on div "Recent FTP/SFTP Connections Test ftp.drivehq.com - SFTP" at bounding box center [723, 247] width 923 height 90
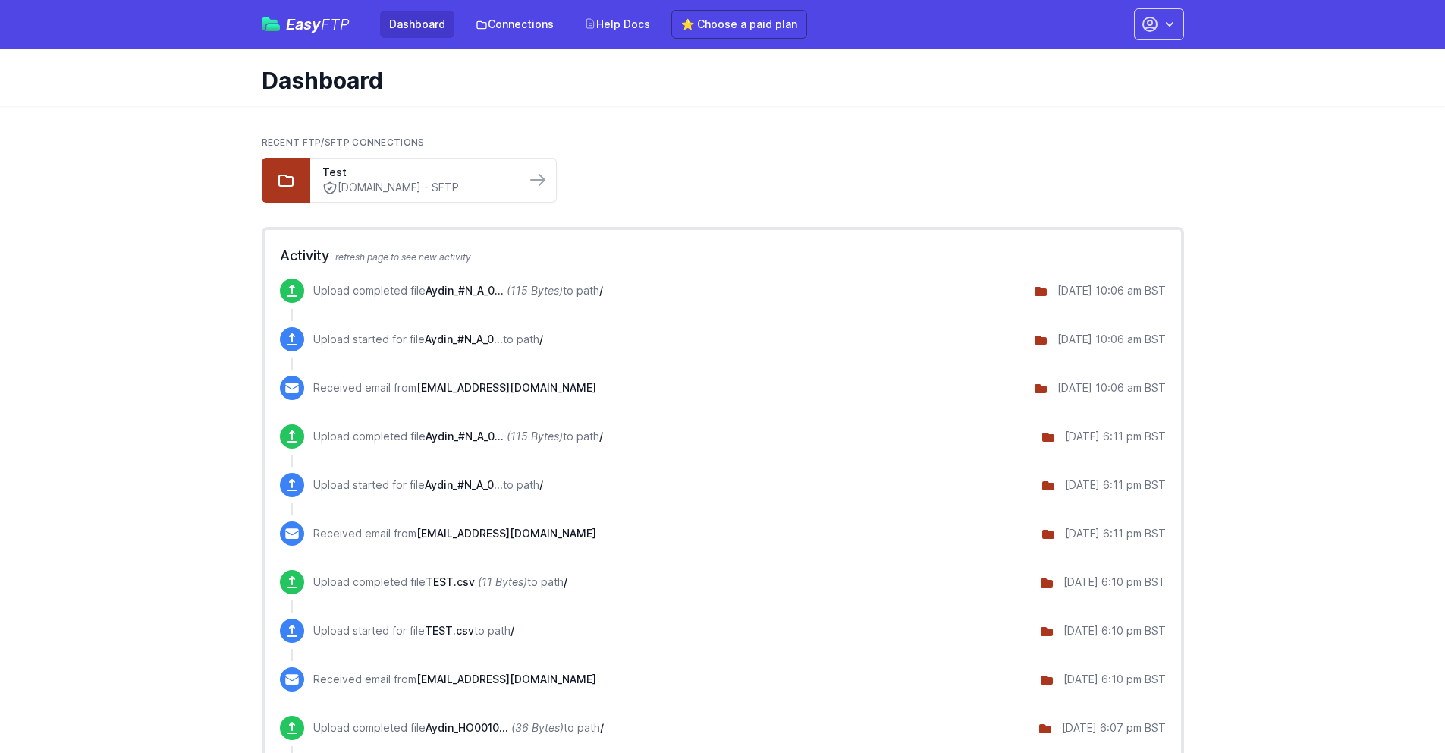
click at [801, 150] on div "Recent FTP/SFTP Connections Test [DOMAIN_NAME] - SFTP" at bounding box center [723, 170] width 923 height 66
click at [90, 99] on header "Dashboard" at bounding box center [722, 78] width 1445 height 58
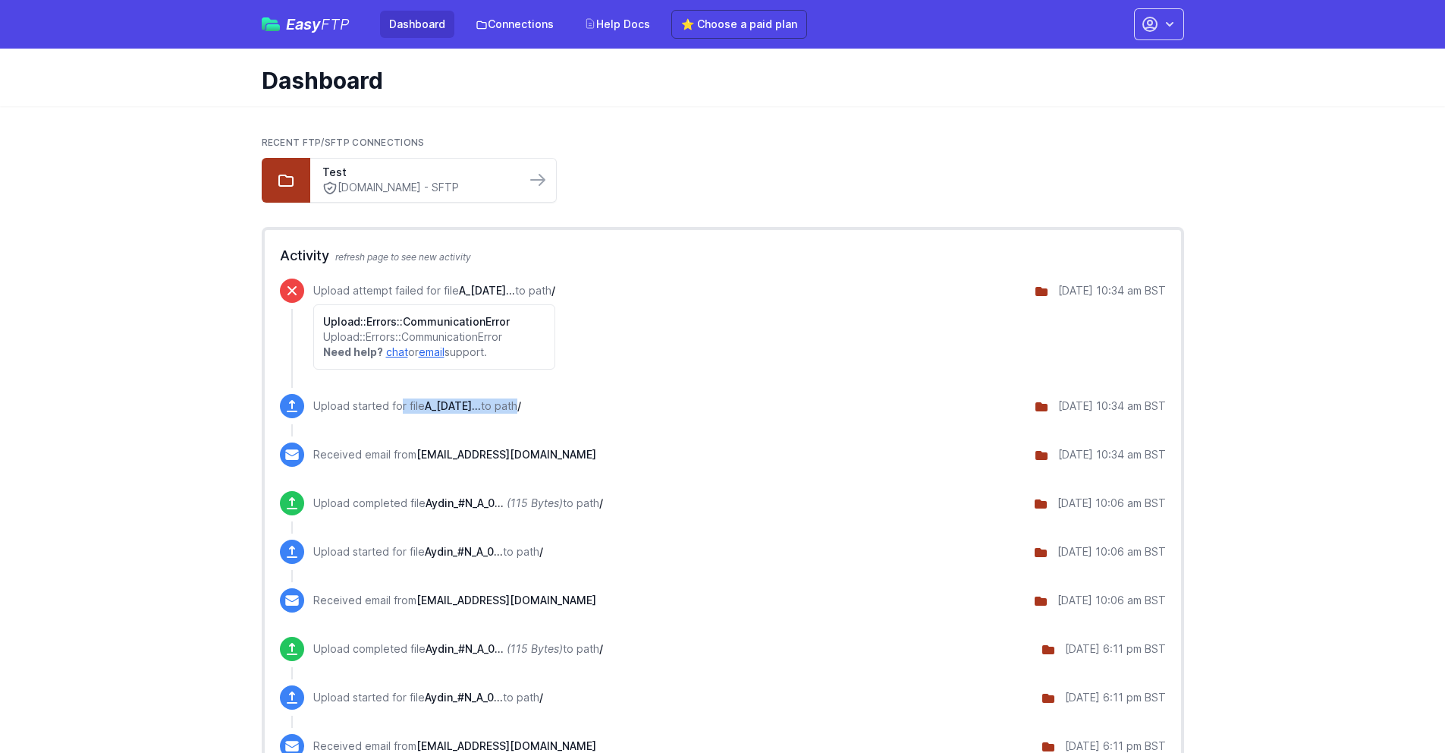
drag, startPoint x: 366, startPoint y: 410, endPoint x: 540, endPoint y: 405, distance: 174.6
click at [521, 405] on p "Upload started for file A_[DATE]... to path /" at bounding box center [417, 405] width 208 height 15
click at [568, 404] on div "Upload started for file A_02-10-2025... to path / 10/02/2025 10:34 am BST" at bounding box center [739, 406] width 853 height 24
click at [581, 281] on div "Upload attempt failed for file A_02-10-2025... to path / Upload::Errors::Commun…" at bounding box center [739, 323] width 853 height 91
click at [555, 288] on p "Upload attempt failed for file A_02-10-2025... to path /" at bounding box center [434, 290] width 242 height 15
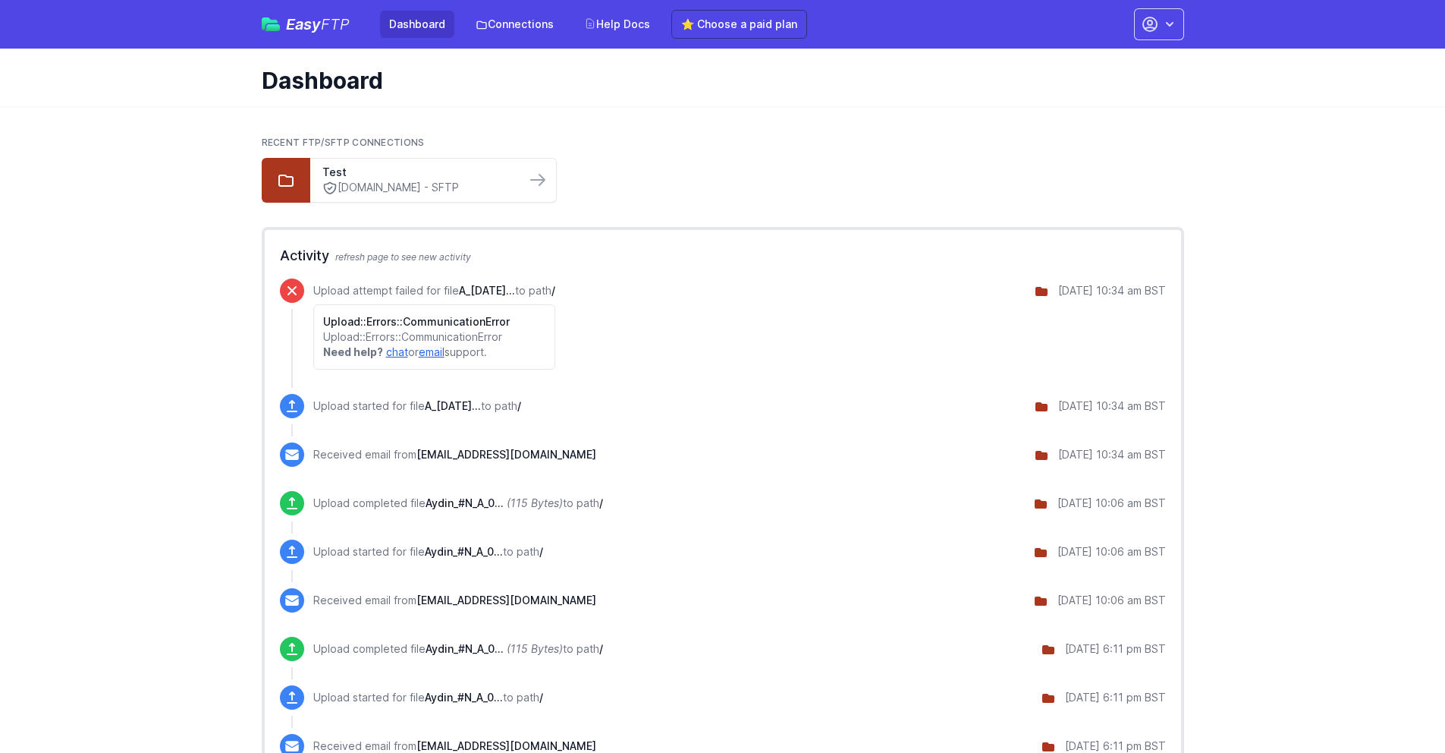
click at [555, 288] on p "Upload attempt failed for file A_02-10-2025... to path /" at bounding box center [434, 290] width 242 height 15
click at [714, 285] on div "Upload attempt failed for file A_02-10-2025... to path / Upload::Errors::Commun…" at bounding box center [739, 323] width 853 height 91
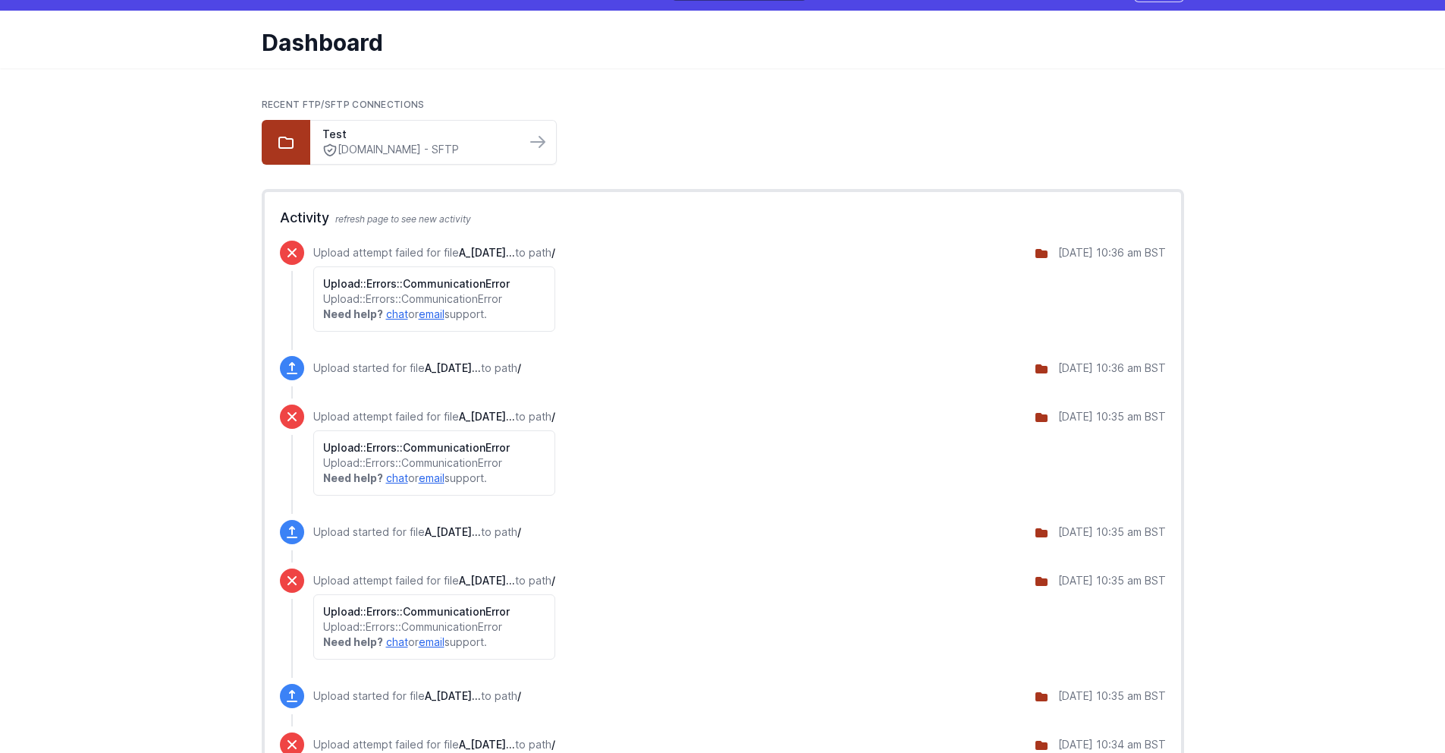
scroll to position [9, 0]
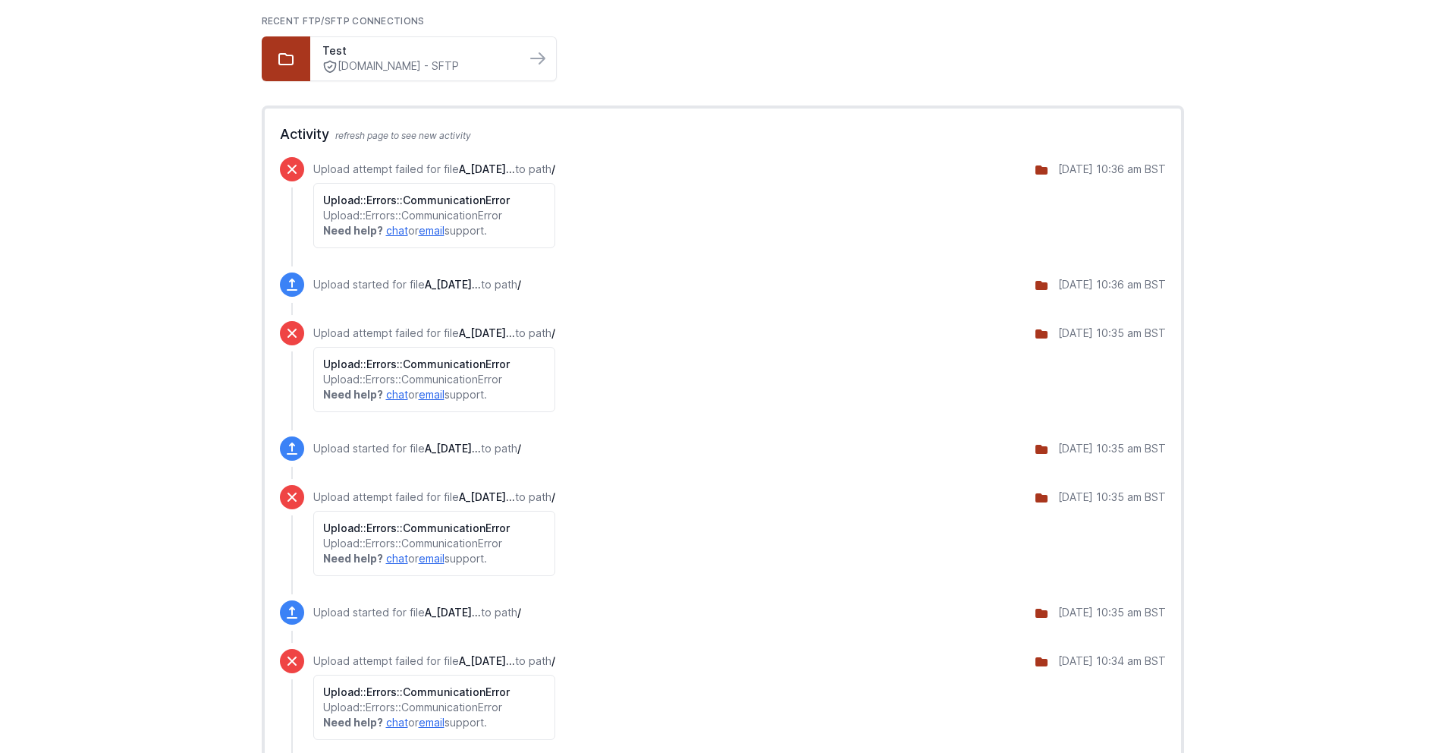
scroll to position [92, 0]
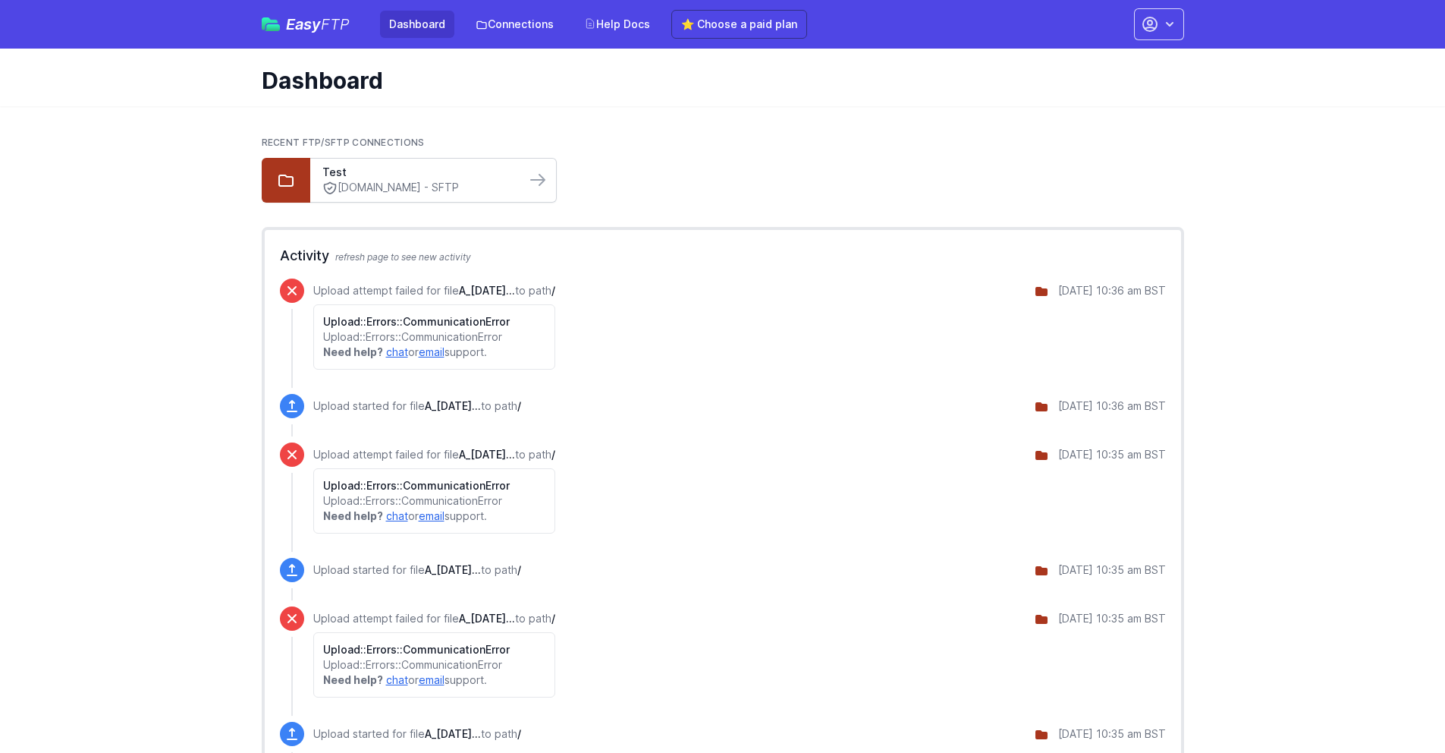
scroll to position [1, 0]
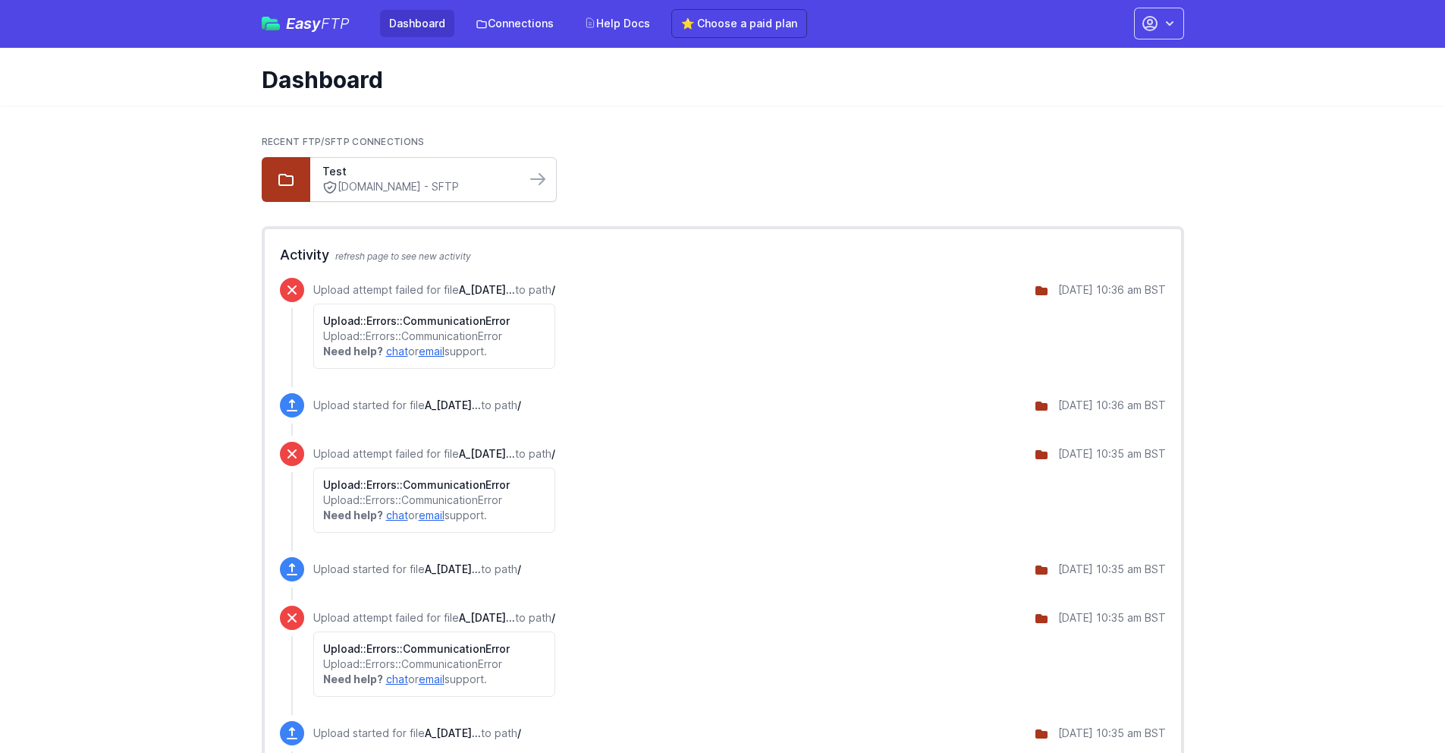
click at [527, 171] on div at bounding box center [541, 180] width 30 height 26
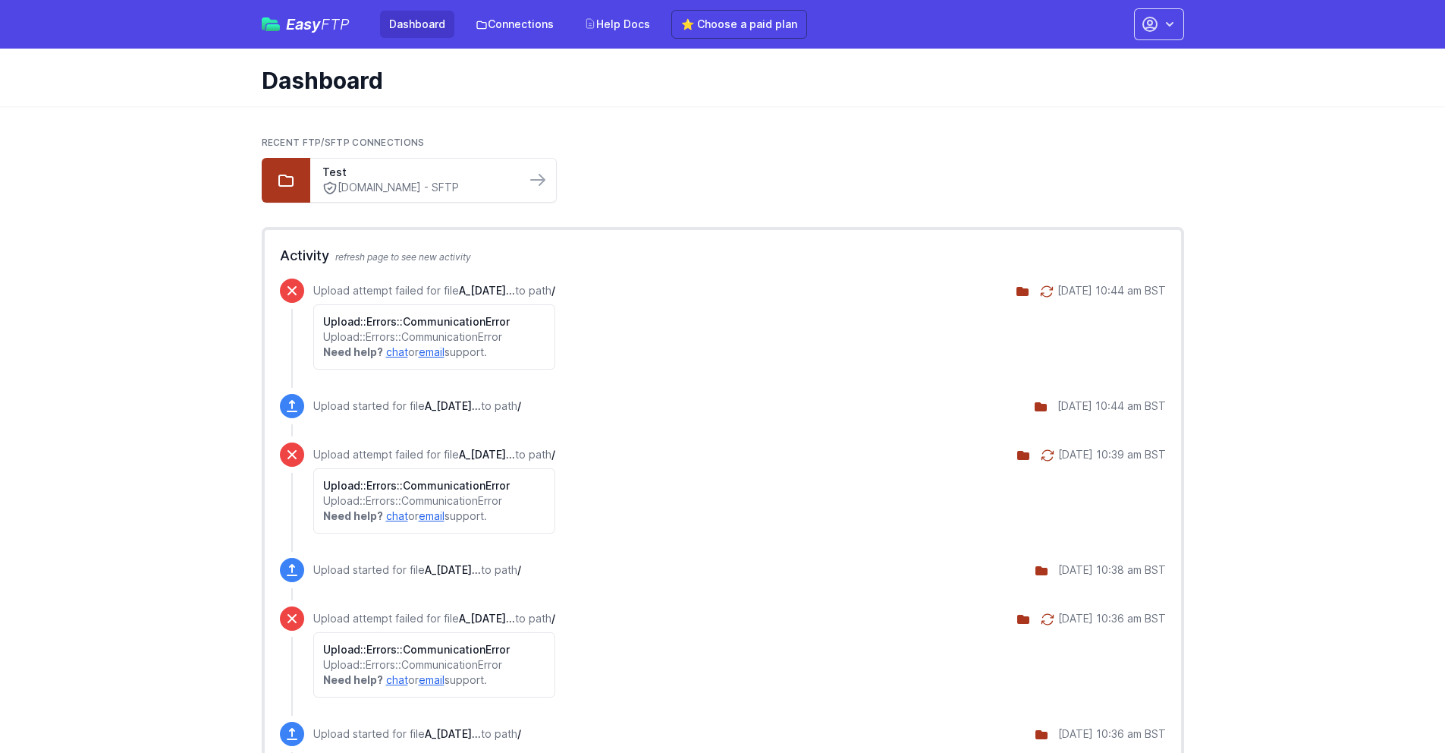
scroll to position [1, 0]
